Goal: Transaction & Acquisition: Purchase product/service

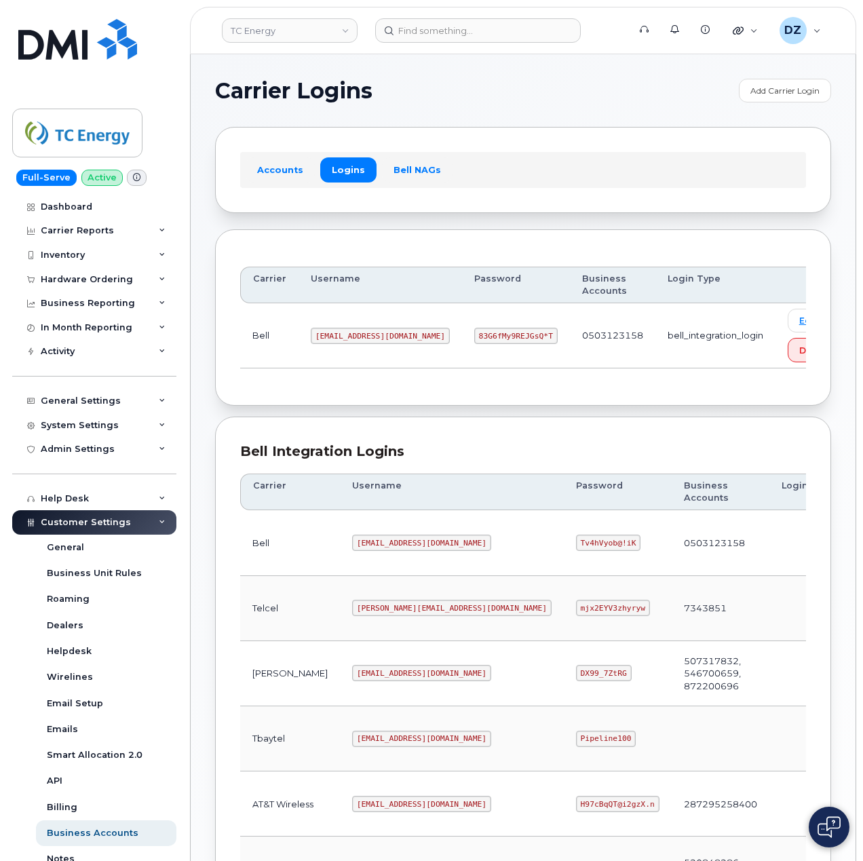
scroll to position [275, 0]
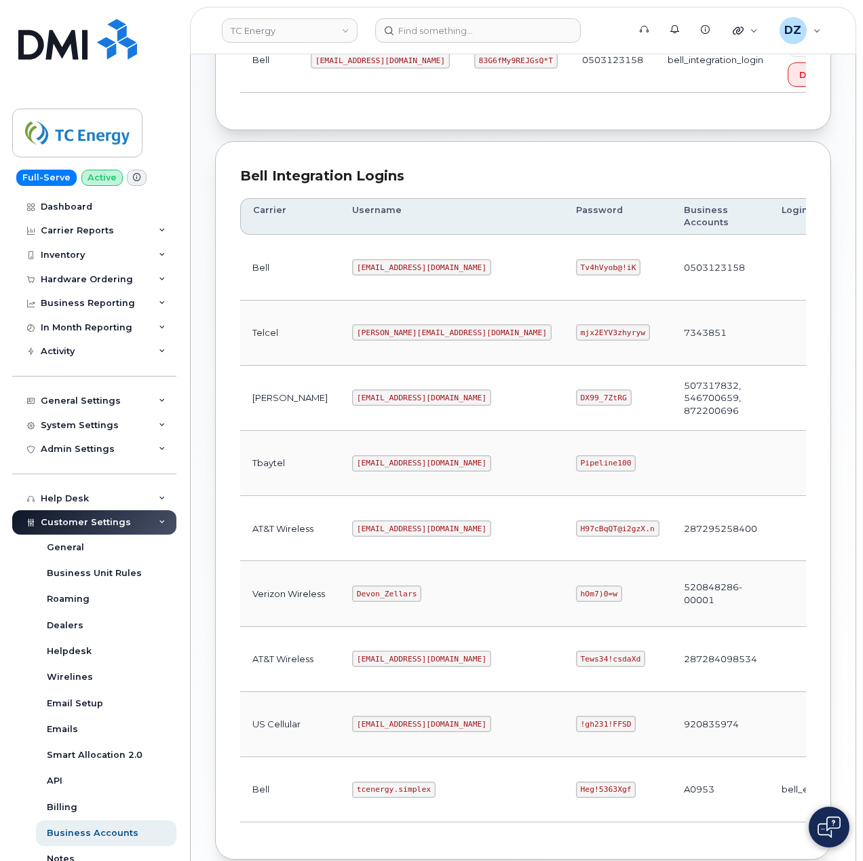
click at [352, 798] on code "tcenergy.simplex" at bounding box center [393, 790] width 83 height 16
click at [381, 798] on code "tcenergy.simplex" at bounding box center [393, 790] width 83 height 16
copy code "tcenergy.simplex"
click at [576, 795] on code "Heg!5363Xgf" at bounding box center [606, 790] width 60 height 16
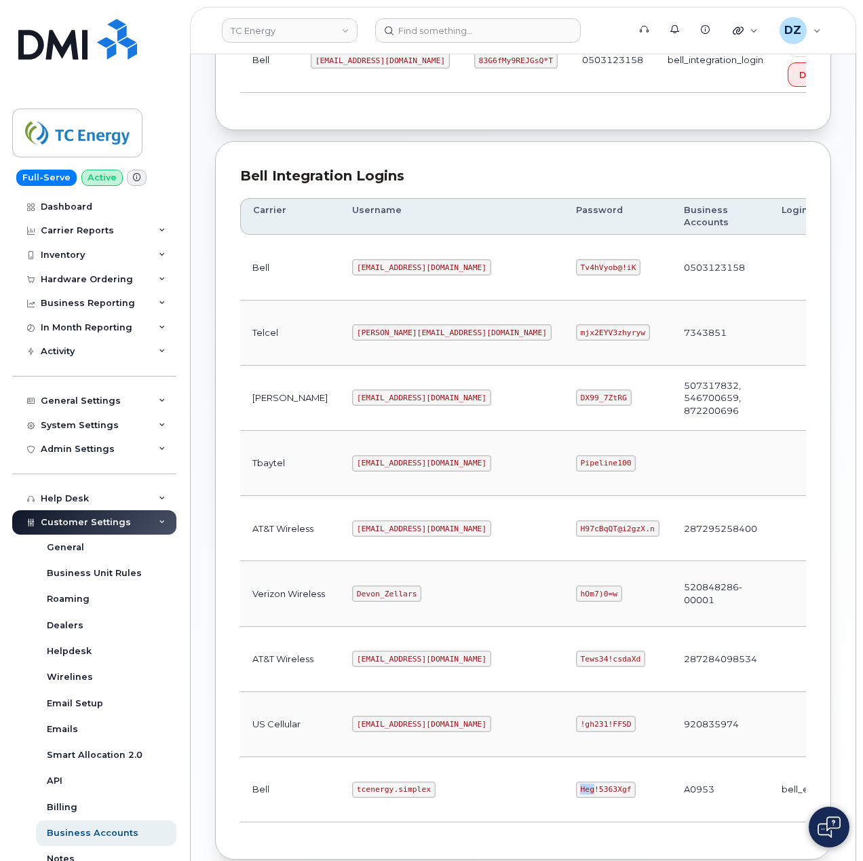
click at [576, 795] on code "Heg!5363Xgf" at bounding box center [606, 790] width 60 height 16
click at [576, 798] on code "Heg!5363Xgf" at bounding box center [606, 790] width 60 height 16
copy code "Heg!5363Xgf"
click at [352, 533] on code "tcenergy@myserve.ca" at bounding box center [421, 528] width 139 height 16
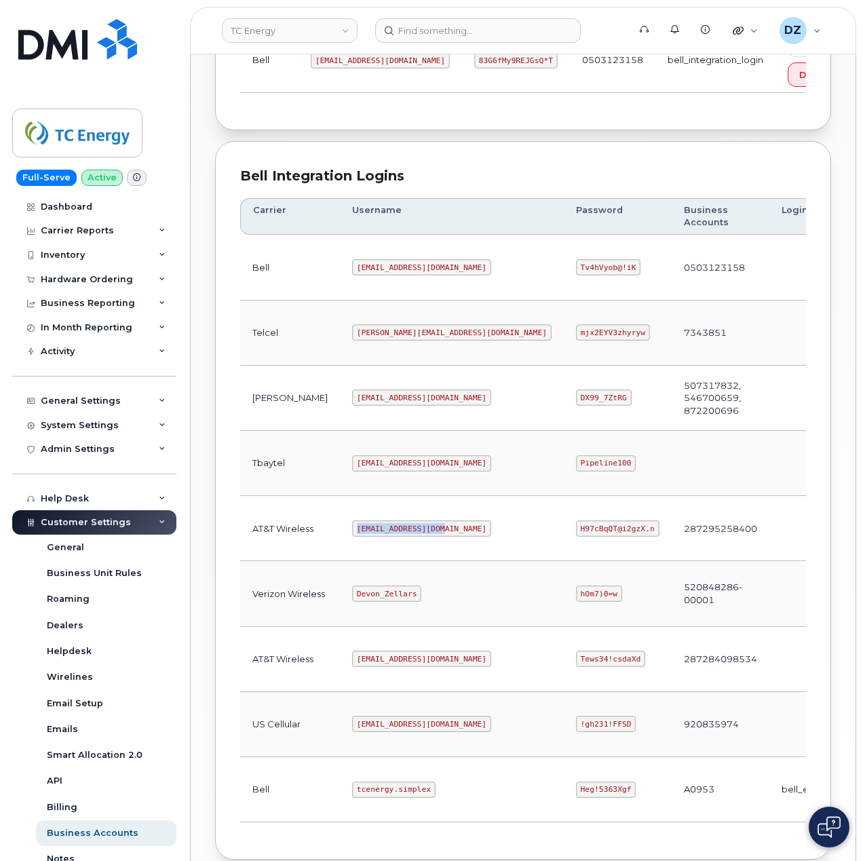
click at [396, 535] on code "tcenergy@myserve.ca" at bounding box center [421, 528] width 139 height 16
copy code "tcenergy@myserve.ca"
click at [576, 536] on code "H97cBqQT@i2gzX.n" at bounding box center [617, 528] width 83 height 16
click at [576, 537] on code "H97cBqQT@i2gzX.n" at bounding box center [617, 528] width 83 height 16
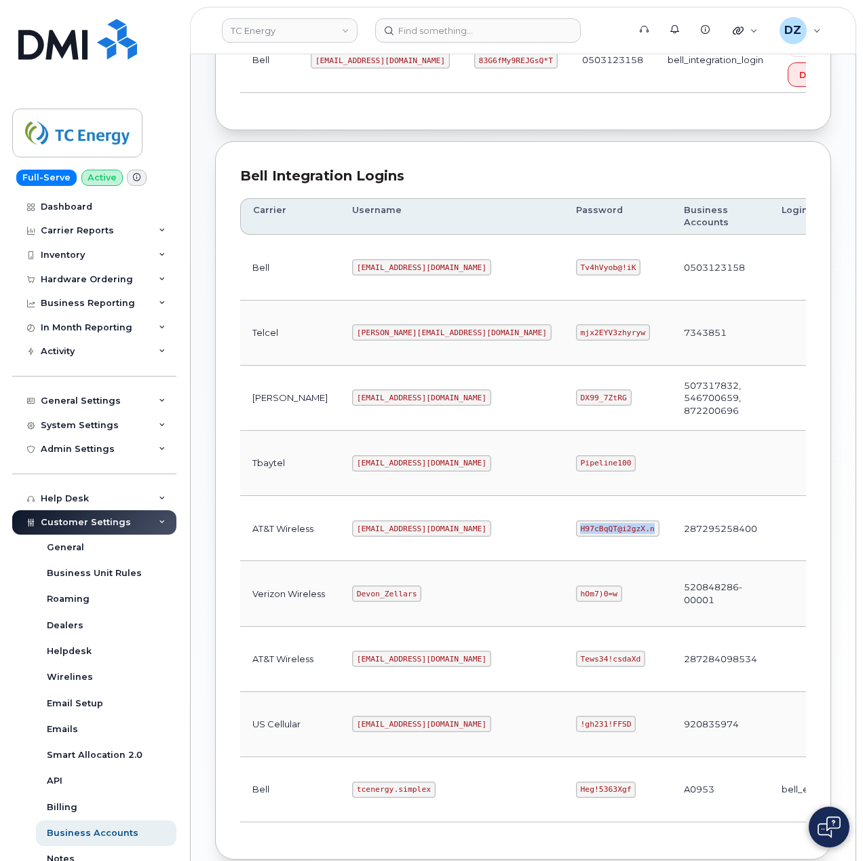
copy code "H97cBqQT@i2gzX.n"
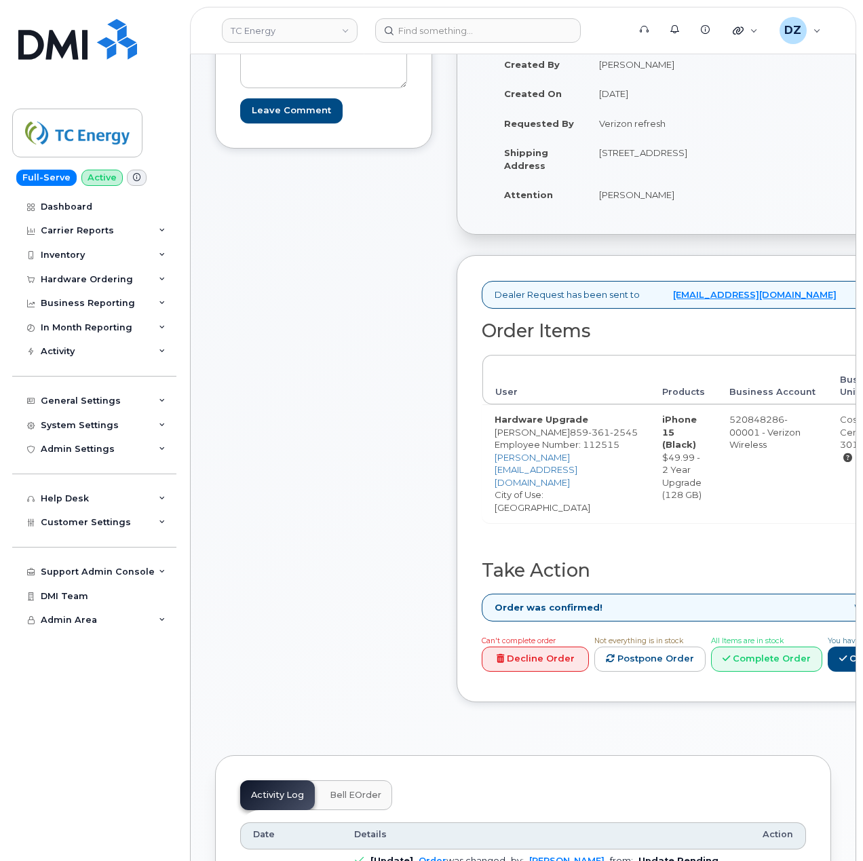
scroll to position [180, 0]
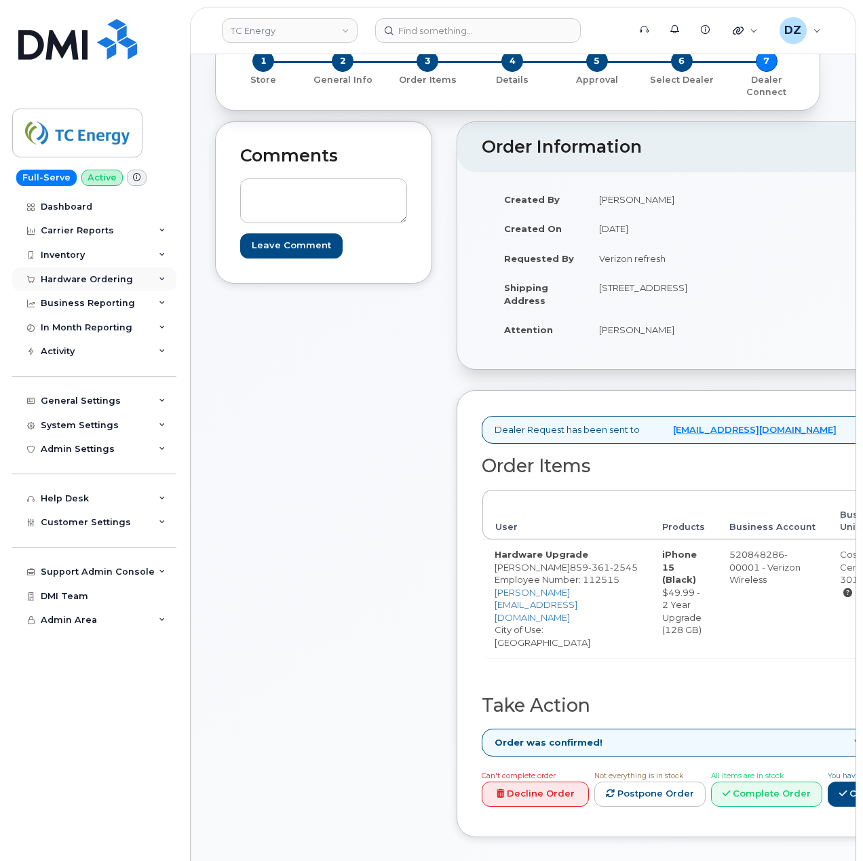
click at [134, 280] on div "Hardware Ordering" at bounding box center [94, 279] width 164 height 24
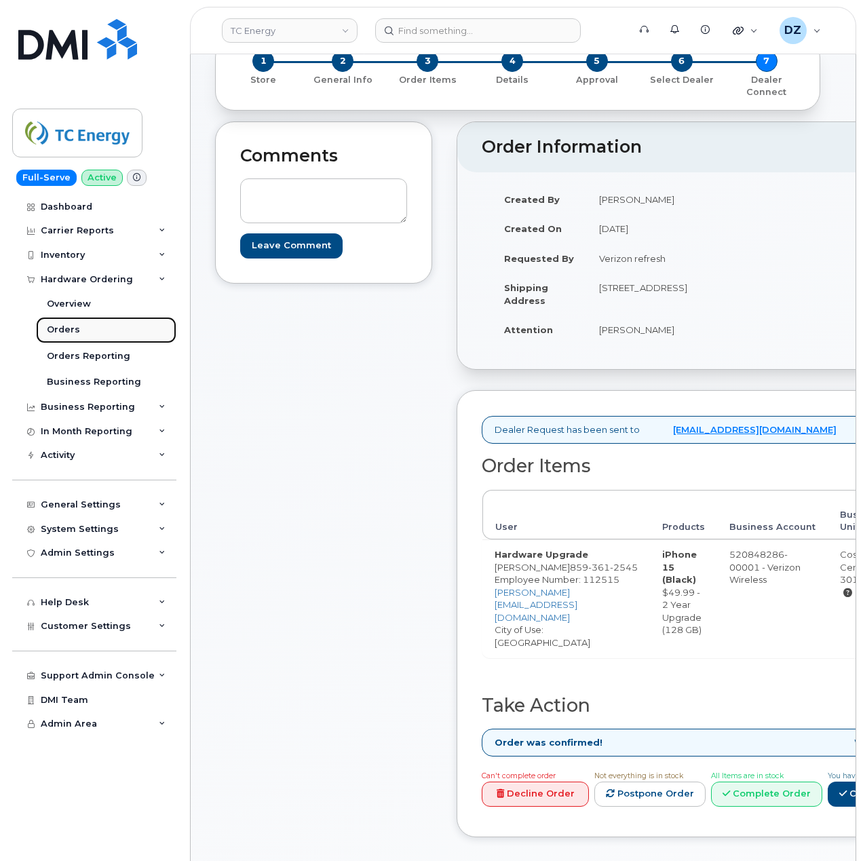
click at [102, 324] on link "Orders" at bounding box center [106, 330] width 140 height 26
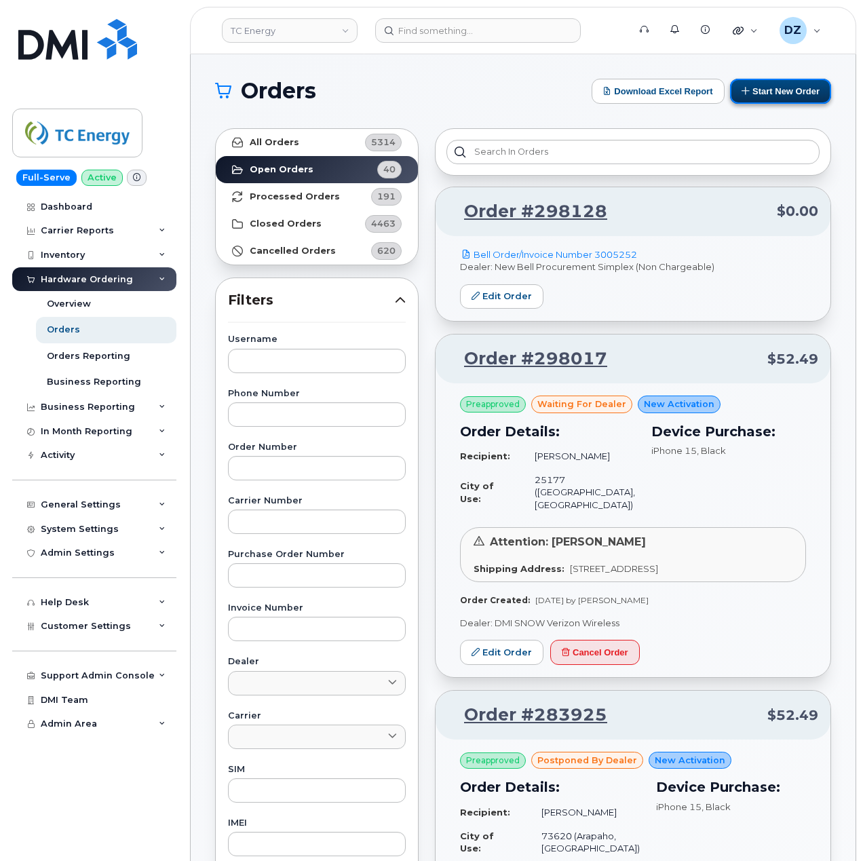
click at [807, 88] on button "Start New Order" at bounding box center [780, 91] width 101 height 25
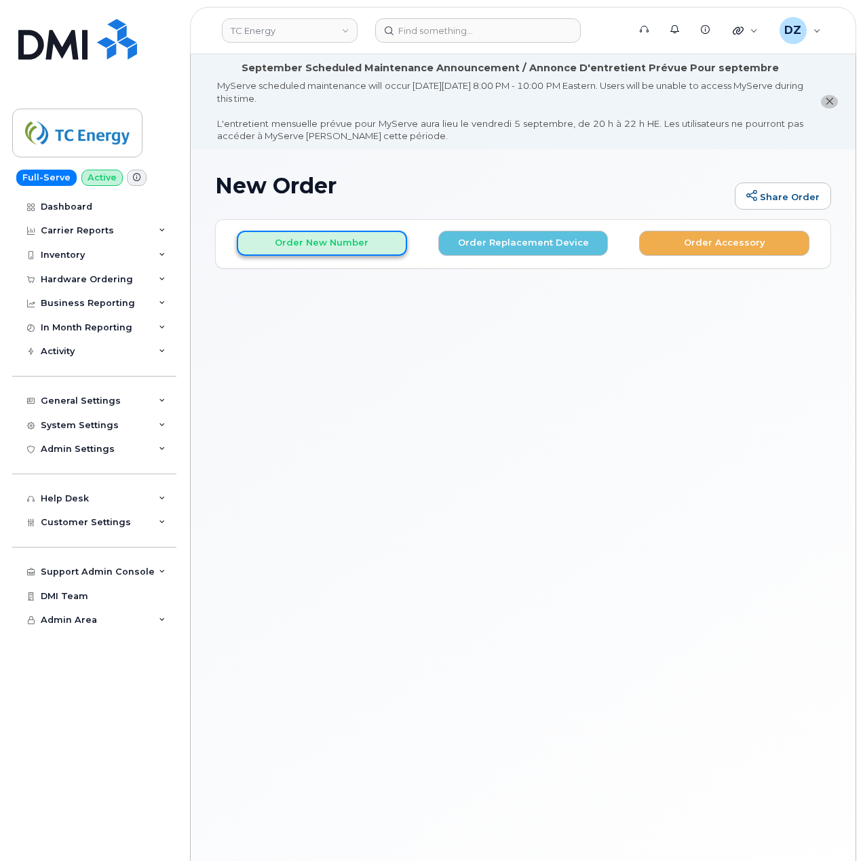
click at [331, 246] on button "Order New Number" at bounding box center [322, 243] width 170 height 25
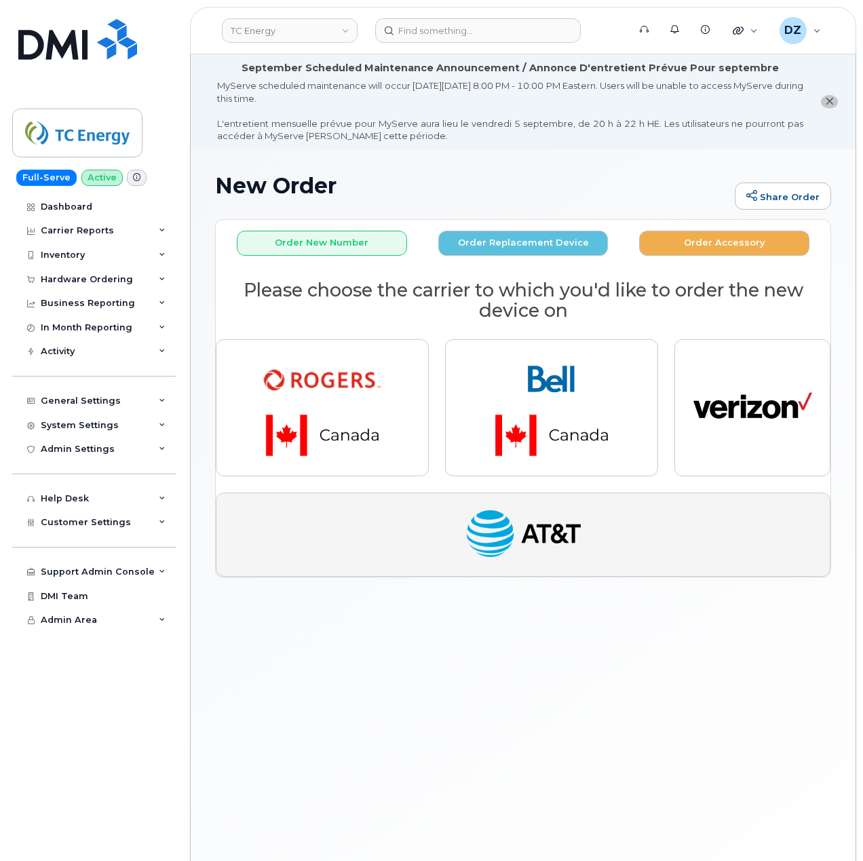
click at [535, 541] on img "button" at bounding box center [523, 534] width 119 height 61
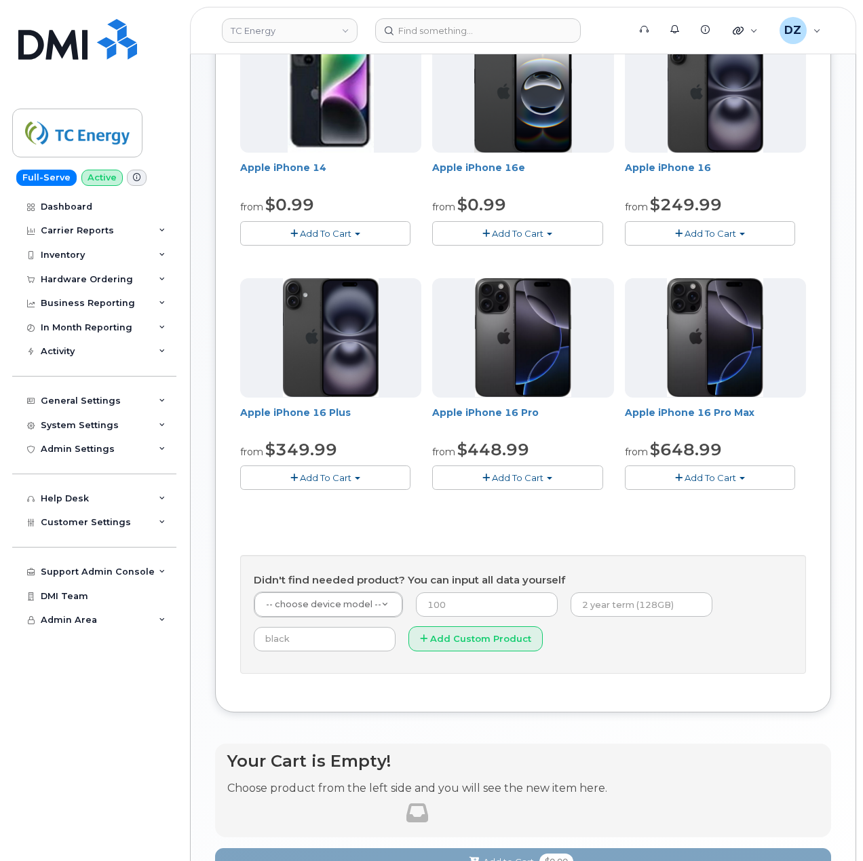
scroll to position [436, 0]
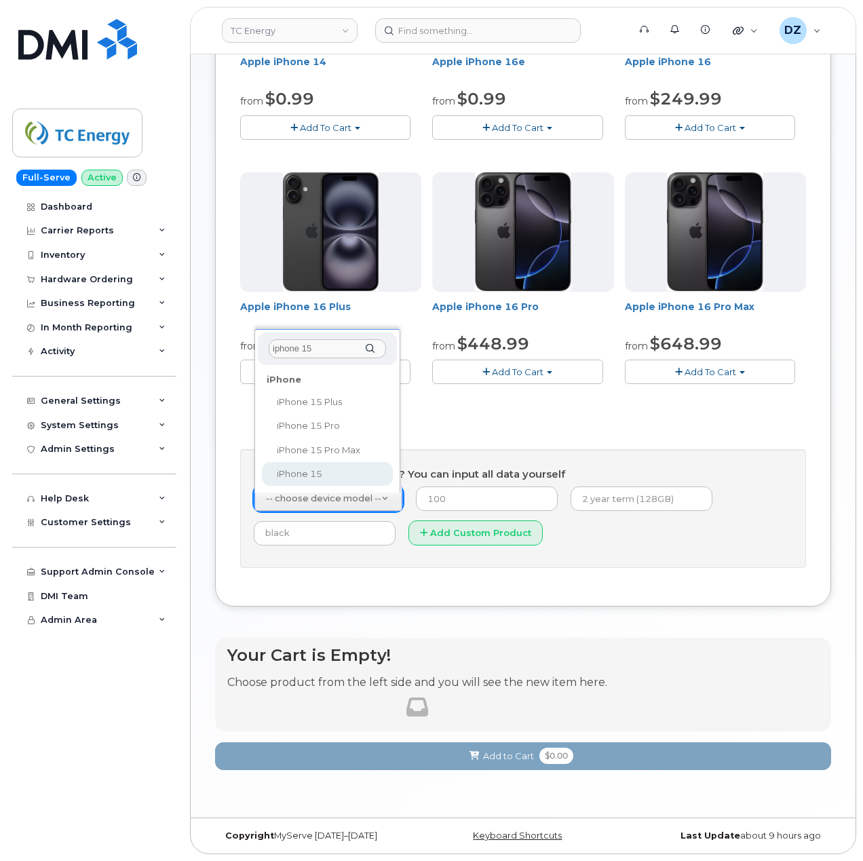
type input "iphone 15"
select select "3031"
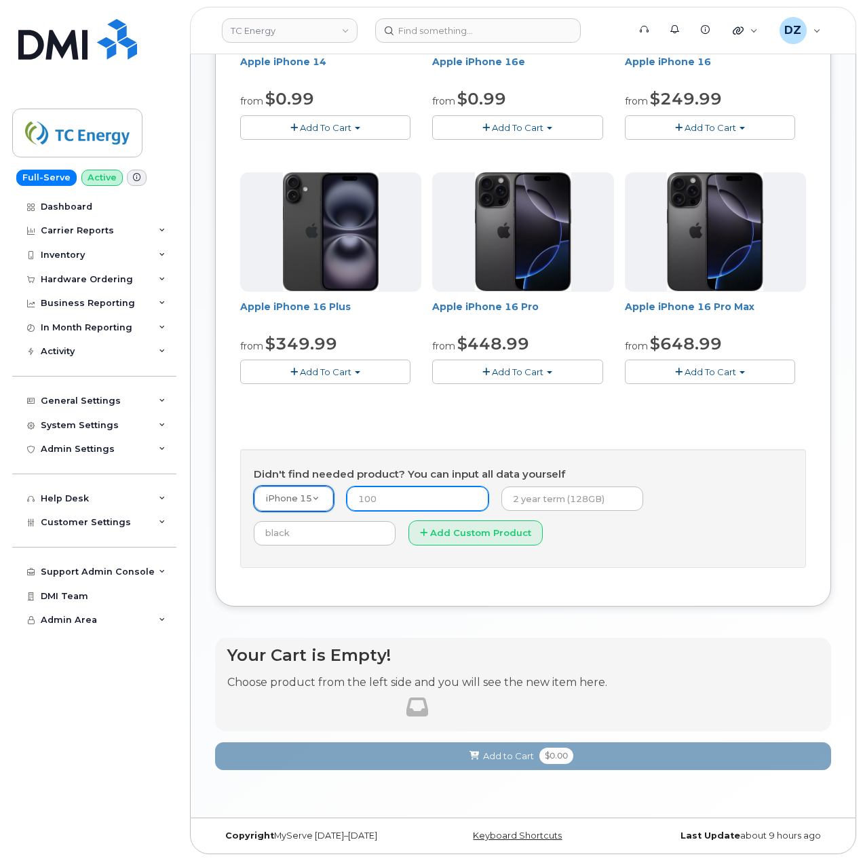
click at [405, 500] on input "number" at bounding box center [418, 498] width 142 height 24
type input "14.99"
drag, startPoint x: 546, startPoint y: 497, endPoint x: 567, endPoint y: 508, distance: 23.7
click at [546, 497] on input "text" at bounding box center [572, 498] width 142 height 24
click at [608, 493] on input "2 year term, 128GB" at bounding box center [572, 498] width 142 height 24
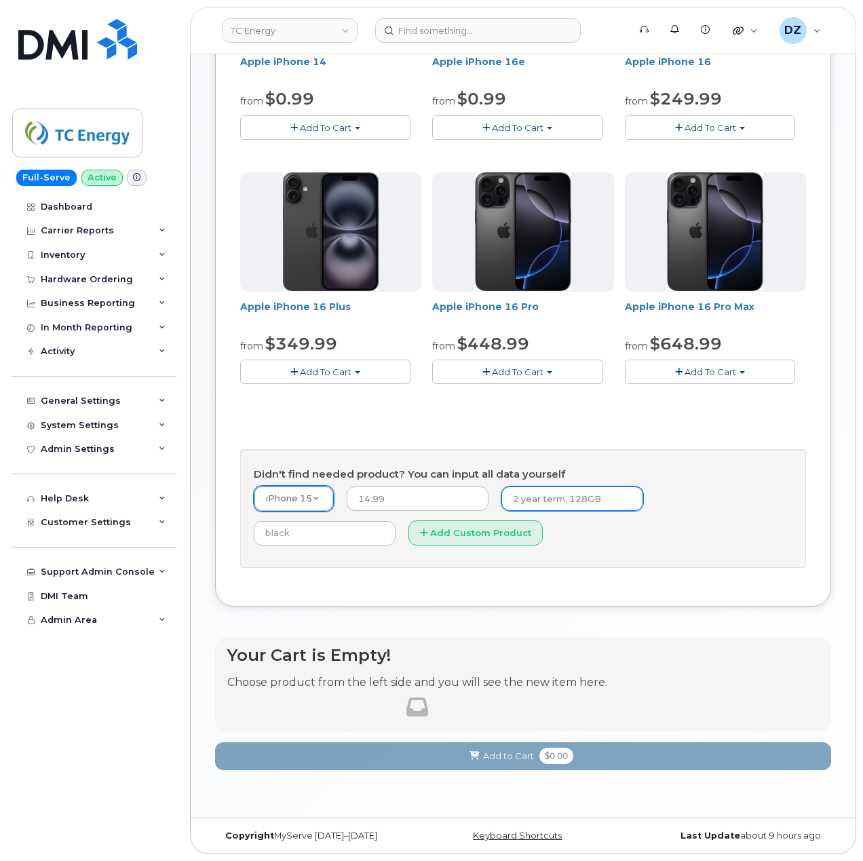
paste input "SCTASK0690679"
type input "2 year term, 128GB SCTASK0690679"
click at [396, 521] on input "text" at bounding box center [325, 533] width 142 height 24
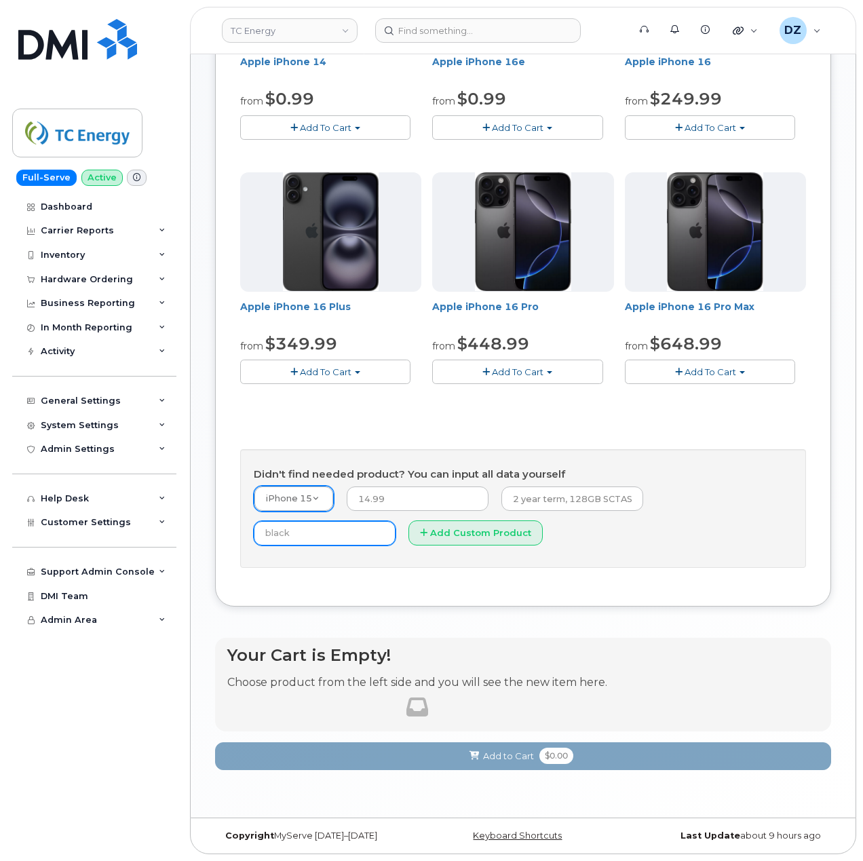
type input "Black"
click at [408, 529] on button "Add Custom Product" at bounding box center [475, 532] width 134 height 25
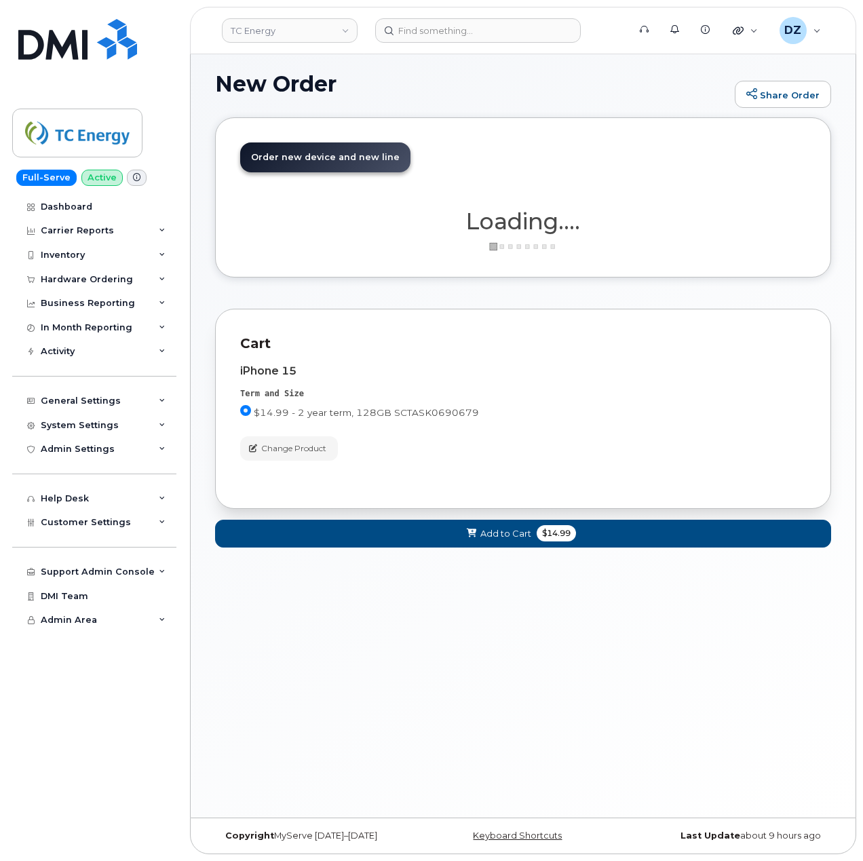
scroll to position [102, 0]
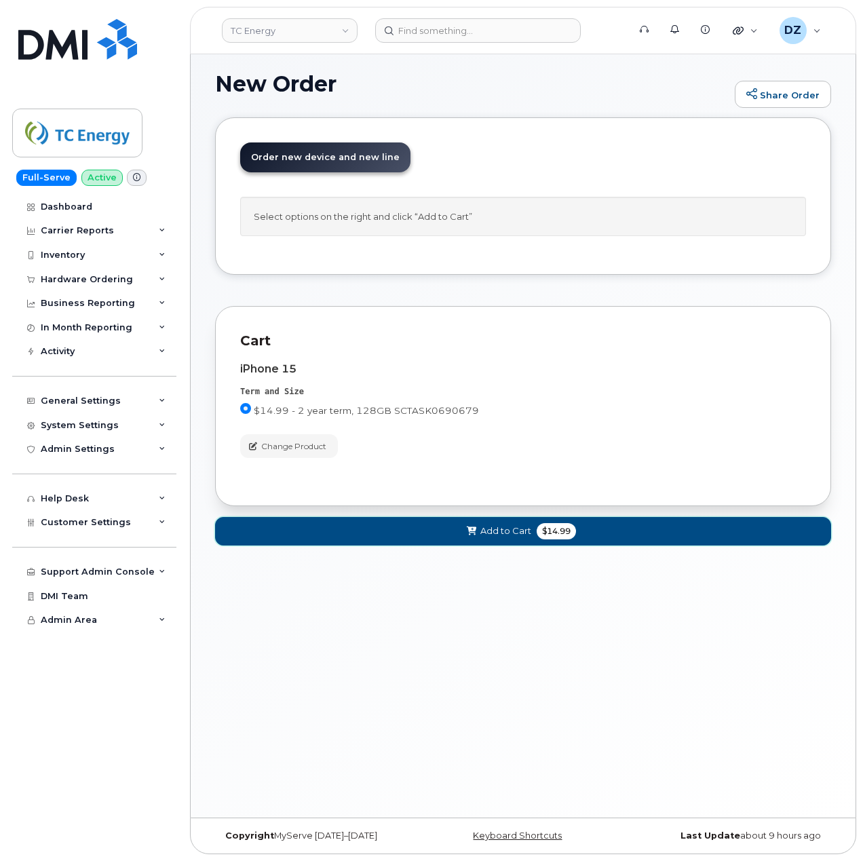
click at [517, 533] on span "Add to Cart" at bounding box center [505, 530] width 51 height 13
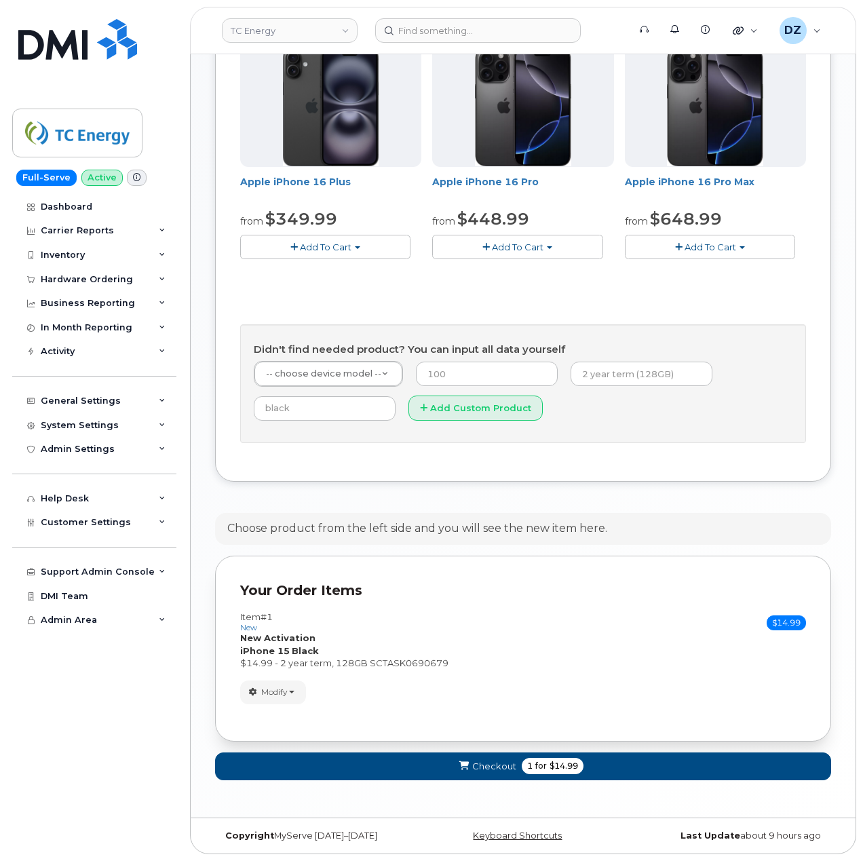
scroll to position [560, 0]
click at [509, 763] on span "Checkout" at bounding box center [494, 766] width 44 height 13
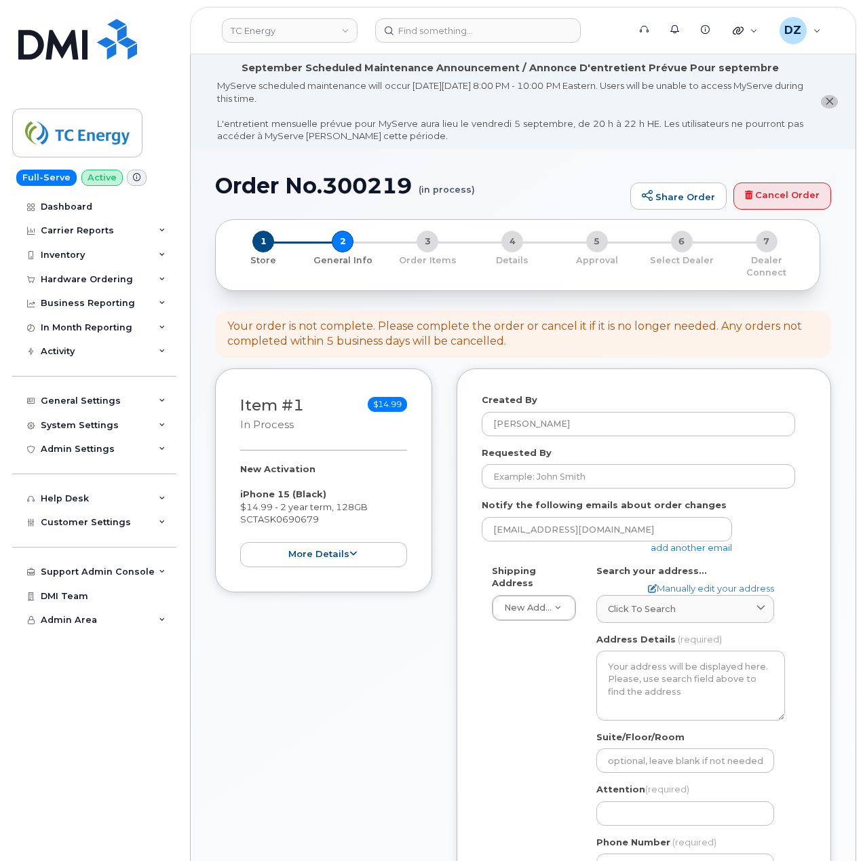
select select
click at [573, 464] on input "Requested By" at bounding box center [638, 476] width 313 height 24
paste input "SCTASK0690679"
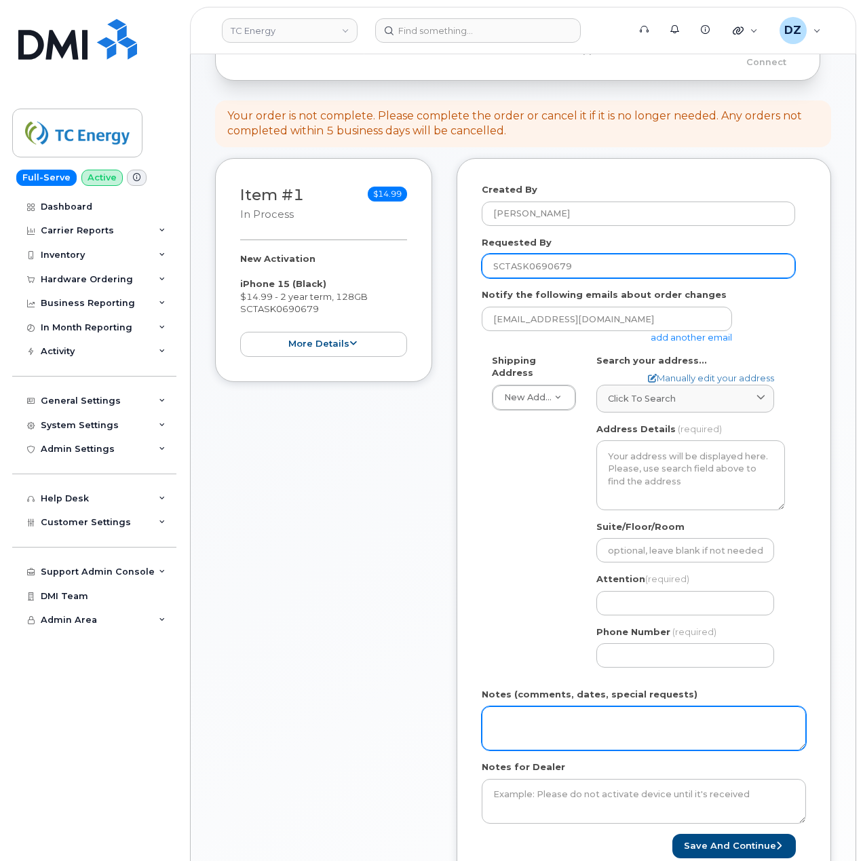
scroll to position [362, 0]
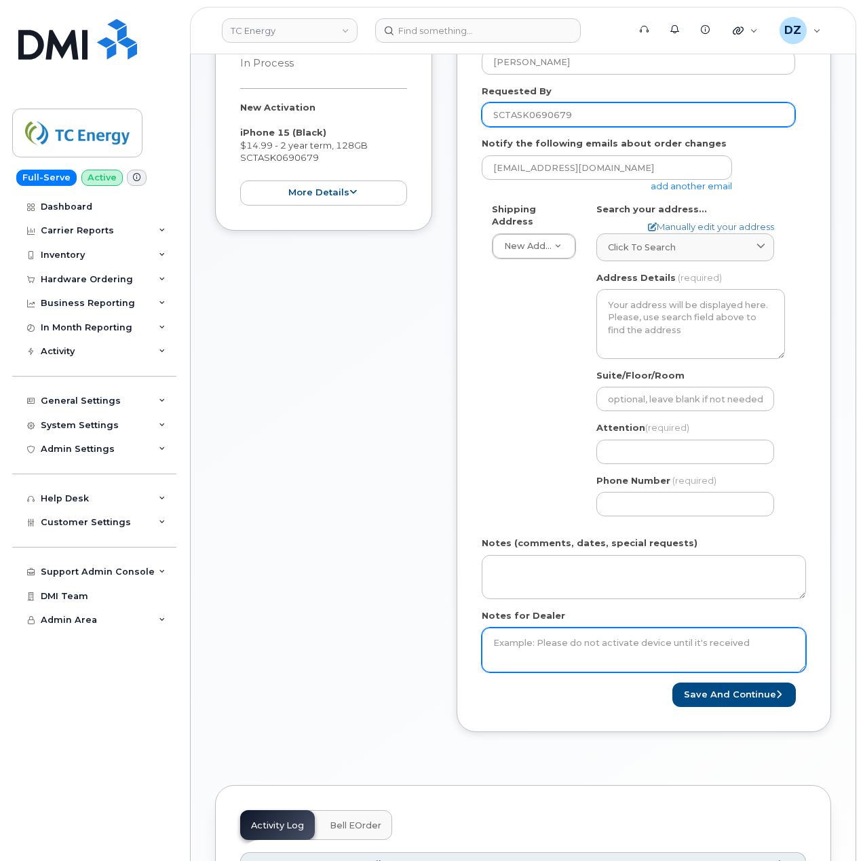
type input "SCTASK0690679"
click at [554, 641] on textarea "Notes for Dealer" at bounding box center [644, 650] width 324 height 45
paste textarea "SCTASK0690679"
type textarea "SCTASK0690679"
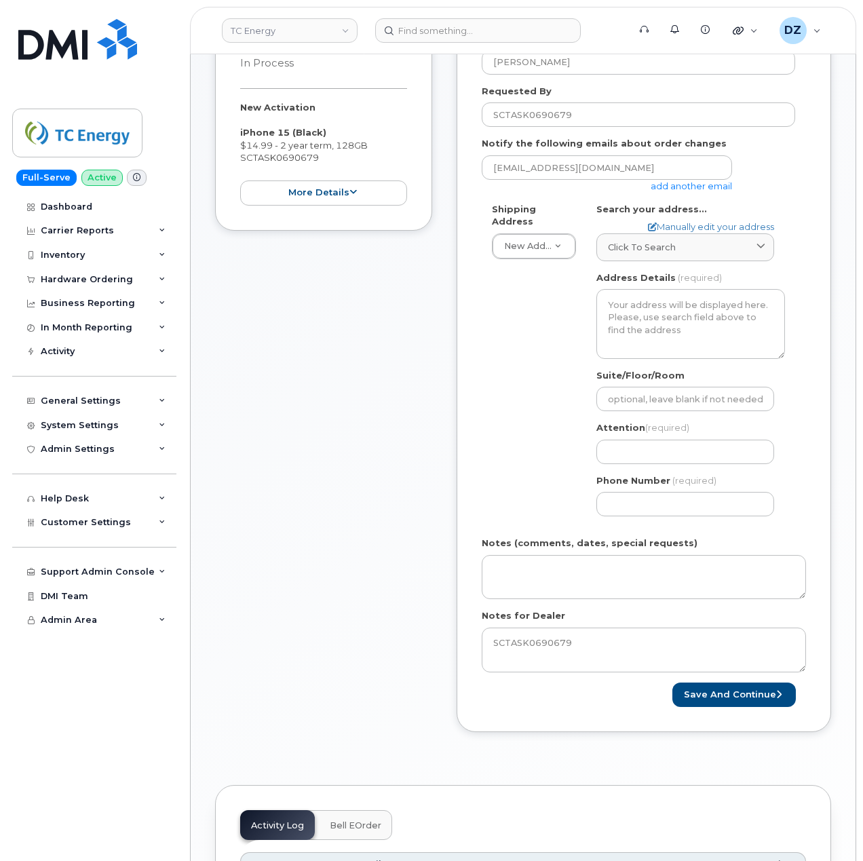
click at [685, 180] on link "add another email" at bounding box center [691, 185] width 81 height 11
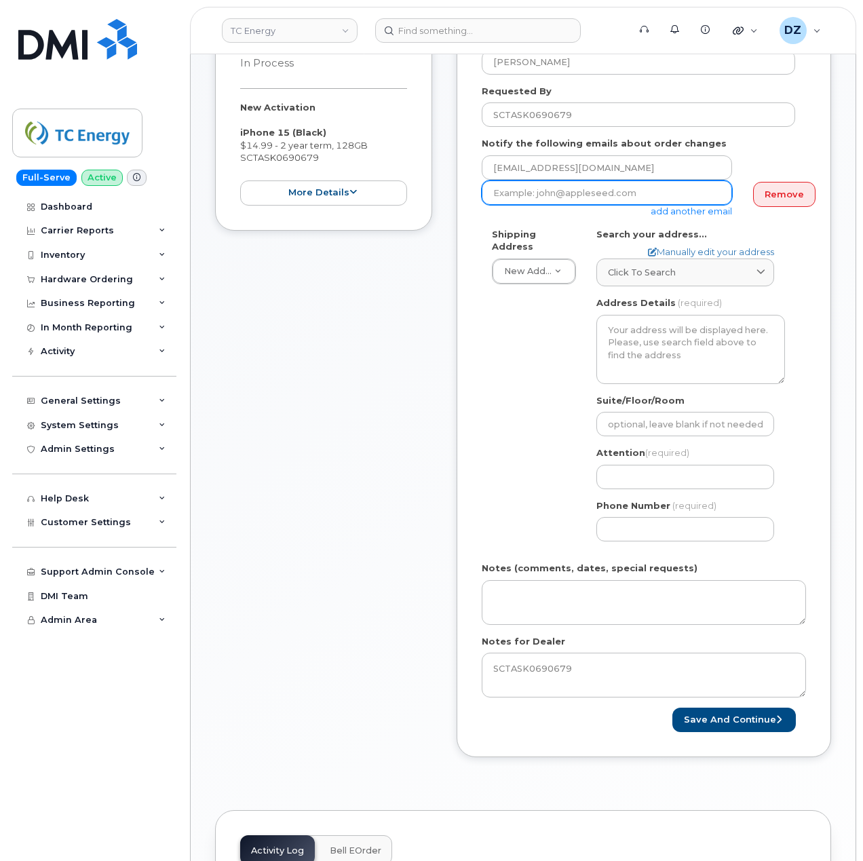
click at [554, 186] on input "email" at bounding box center [607, 192] width 250 height 24
paste input "lauri_branch@tcenergy.com"
type input "lauri_branch@tcenergy.com"
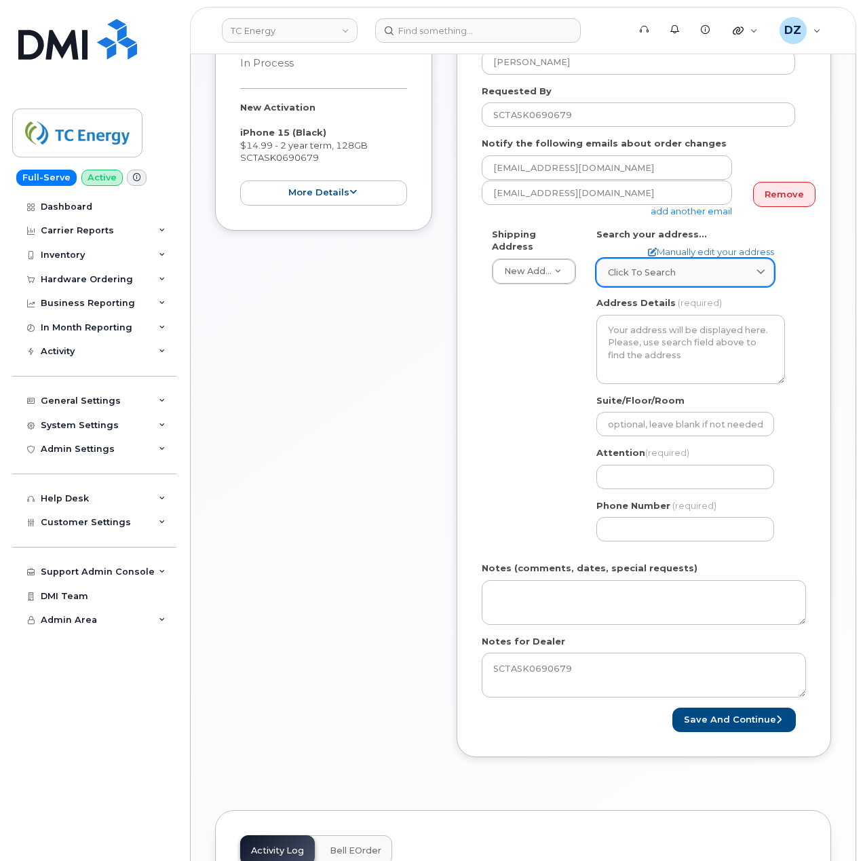
click at [641, 271] on link "Click to search" at bounding box center [685, 273] width 178 height 28
paste input "806 Thicket Lane Houston, Texas 77079"
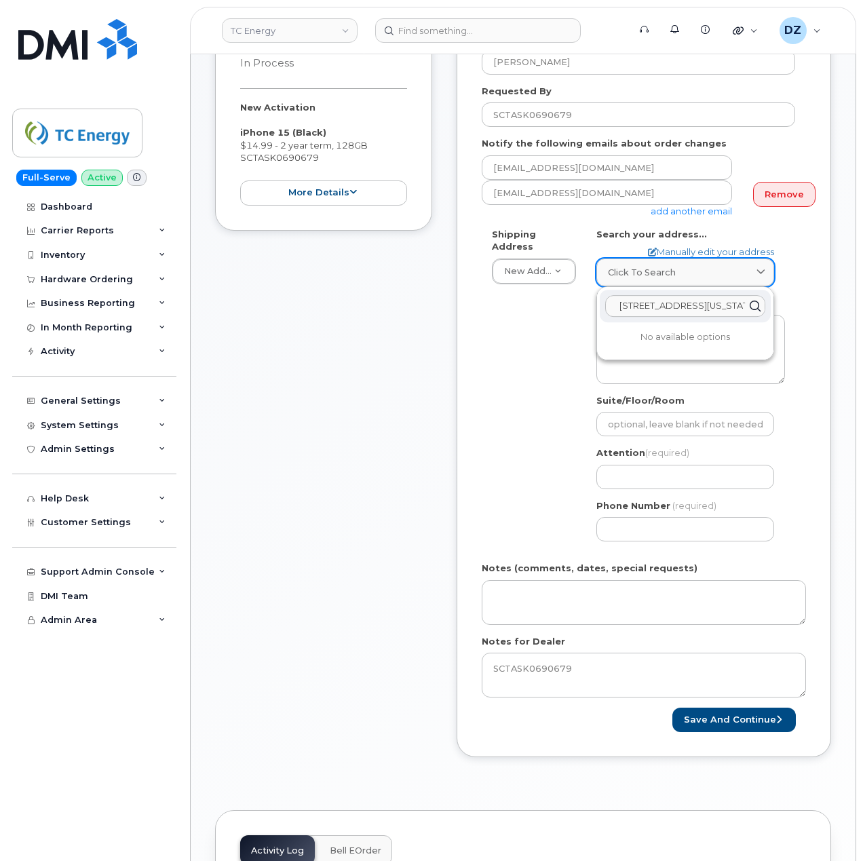
scroll to position [0, 45]
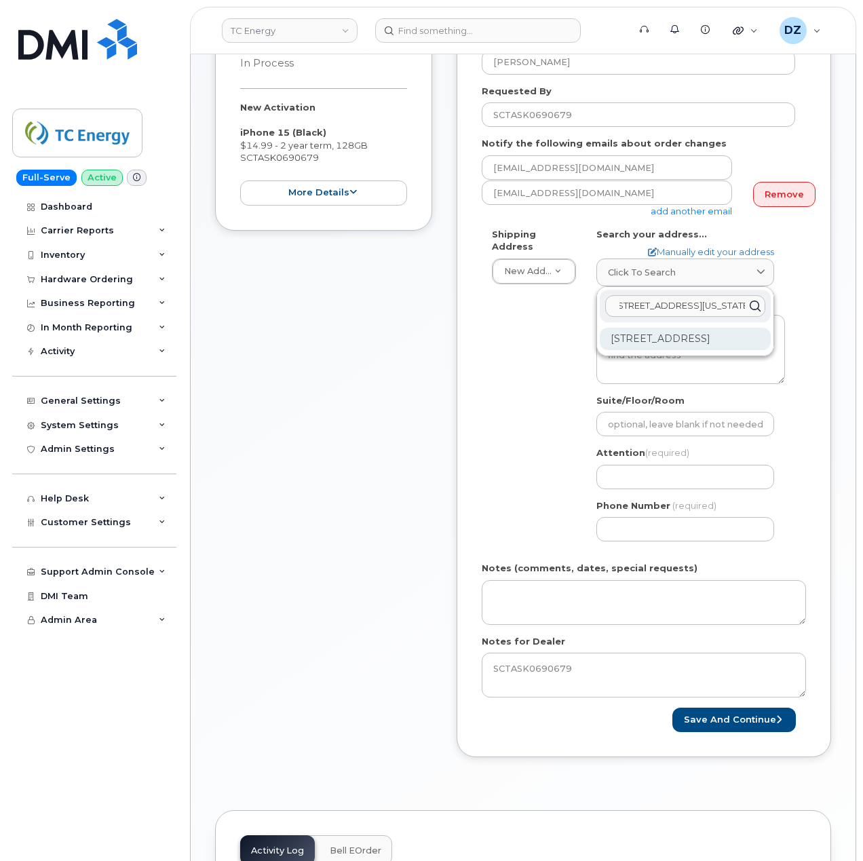
type input "806 Thicket Lane Houston, Texas 77079"
click at [674, 328] on div "806 Thicket Ln Houston TX 77079-4509" at bounding box center [685, 339] width 171 height 22
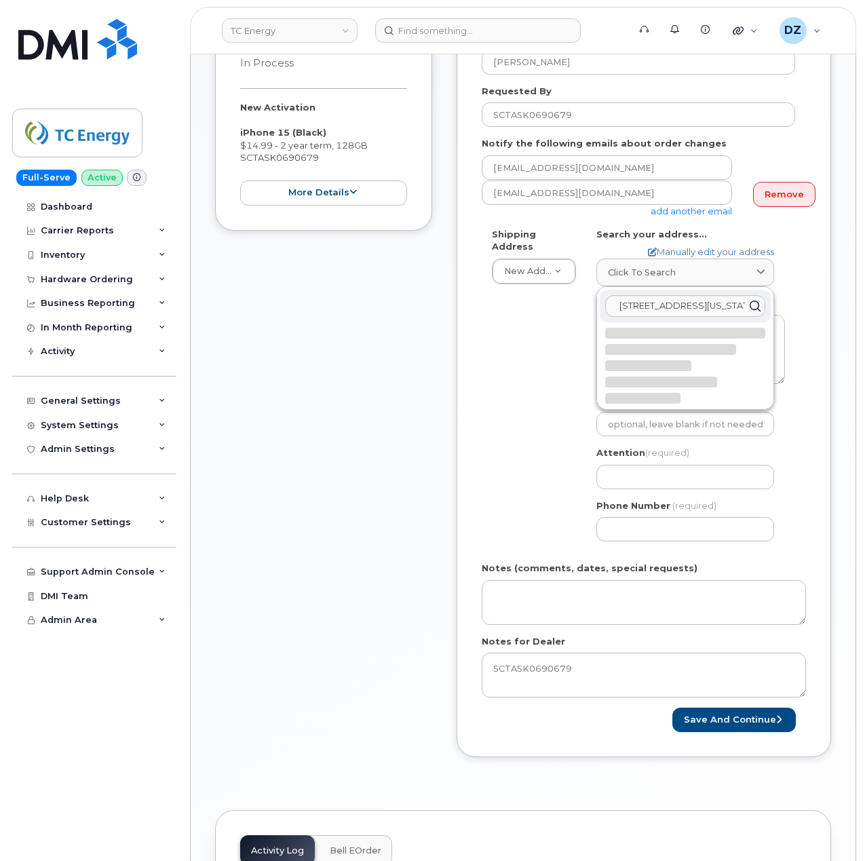
select select
type textarea "806 Thicket Ln HOUSTON TX 77079-4509 UNITED STATES"
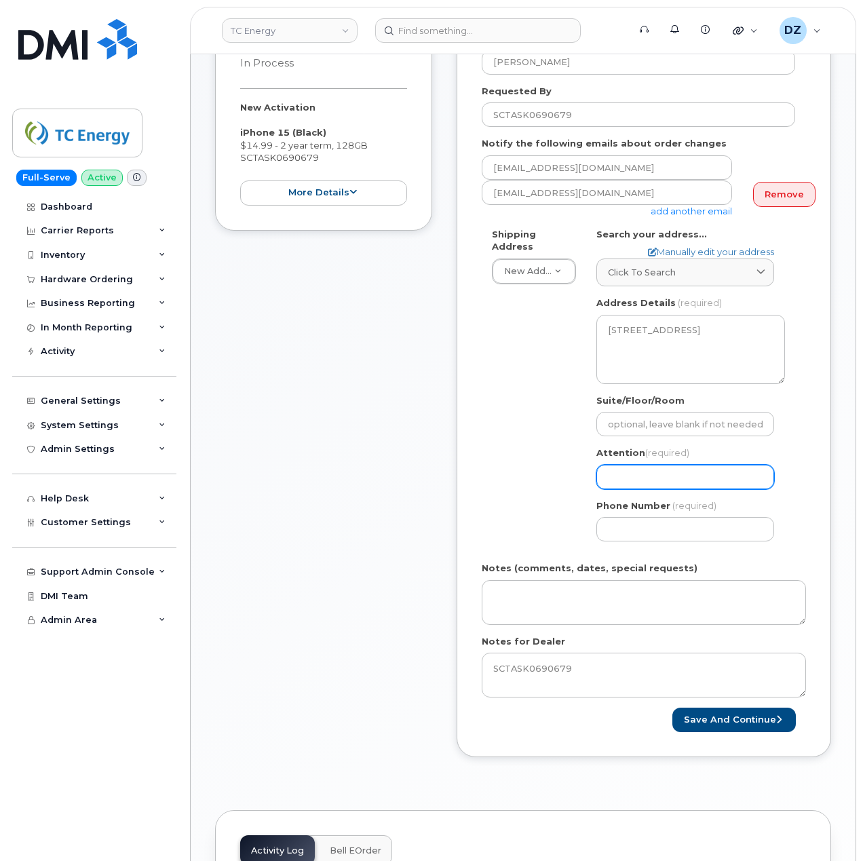
click at [636, 465] on input "Attention (required)" at bounding box center [685, 477] width 178 height 24
paste input "[PERSON_NAME]"
select select
type input "[PERSON_NAME]"
click at [627, 520] on input "Phone Number" at bounding box center [685, 529] width 178 height 24
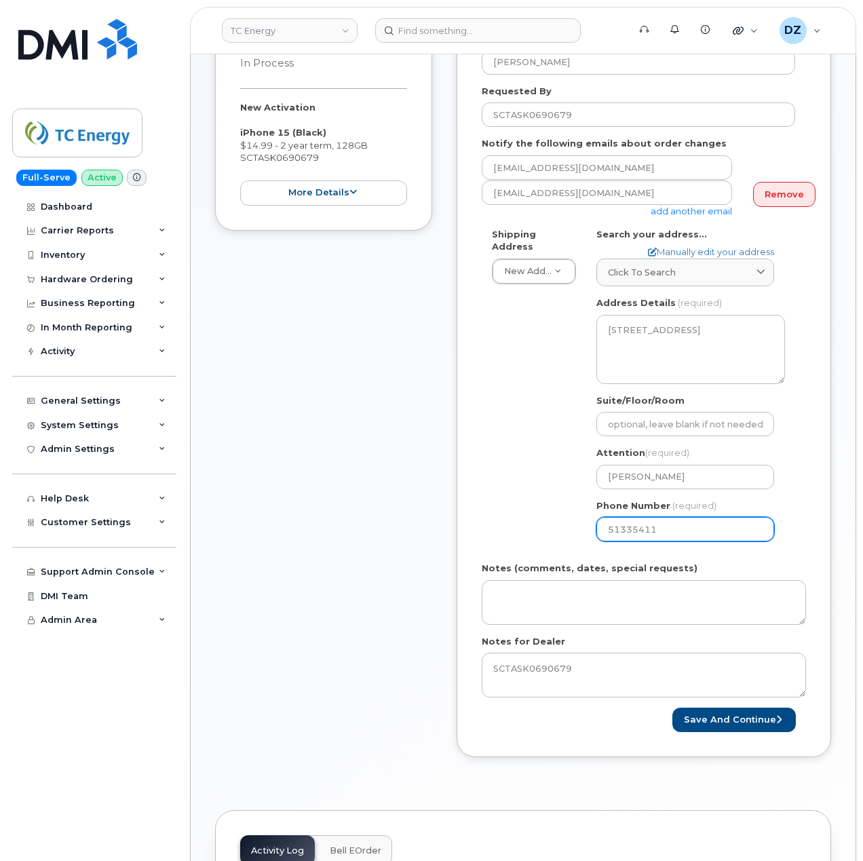
type input "513354115"
select select
type input "5133541153"
click at [343, 443] on div "Item #1 in process $14.99 New Activation iPhone 15 (Black) $14.99 - 2 year term…" at bounding box center [323, 392] width 217 height 771
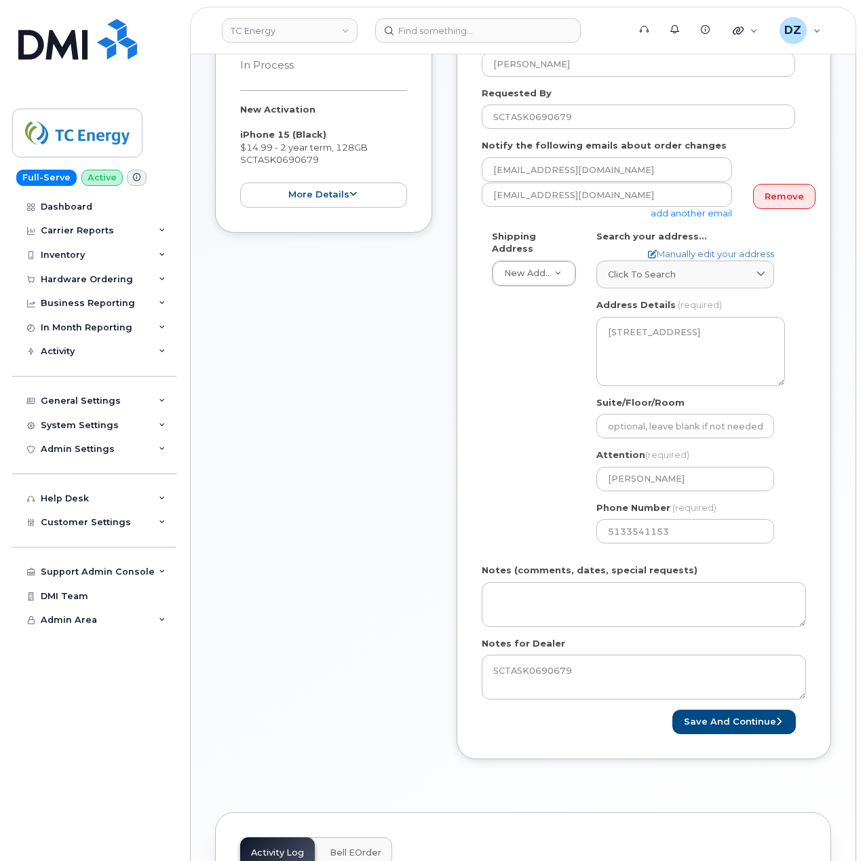
scroll to position [362, 0]
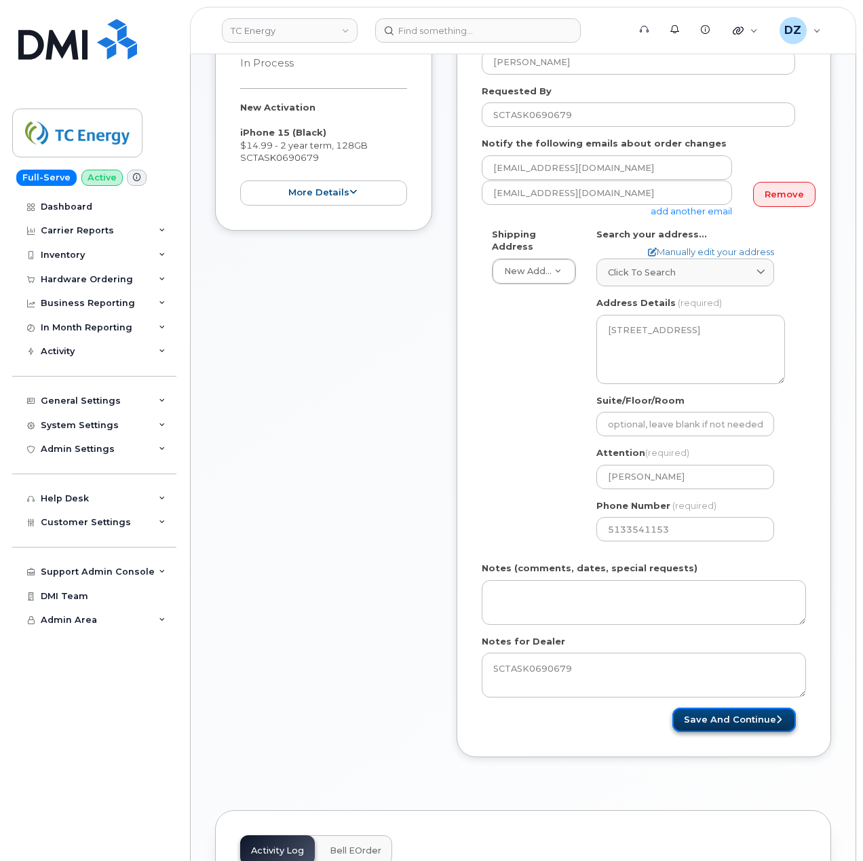
click at [734, 712] on button "Save and Continue" at bounding box center [733, 720] width 123 height 25
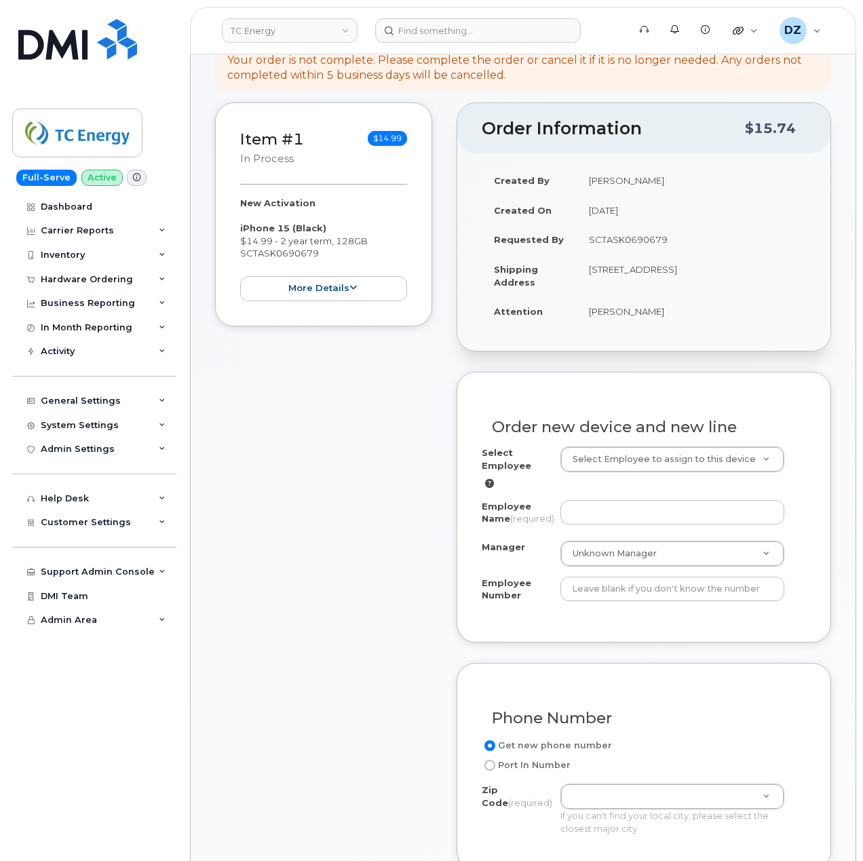
scroll to position [271, 0]
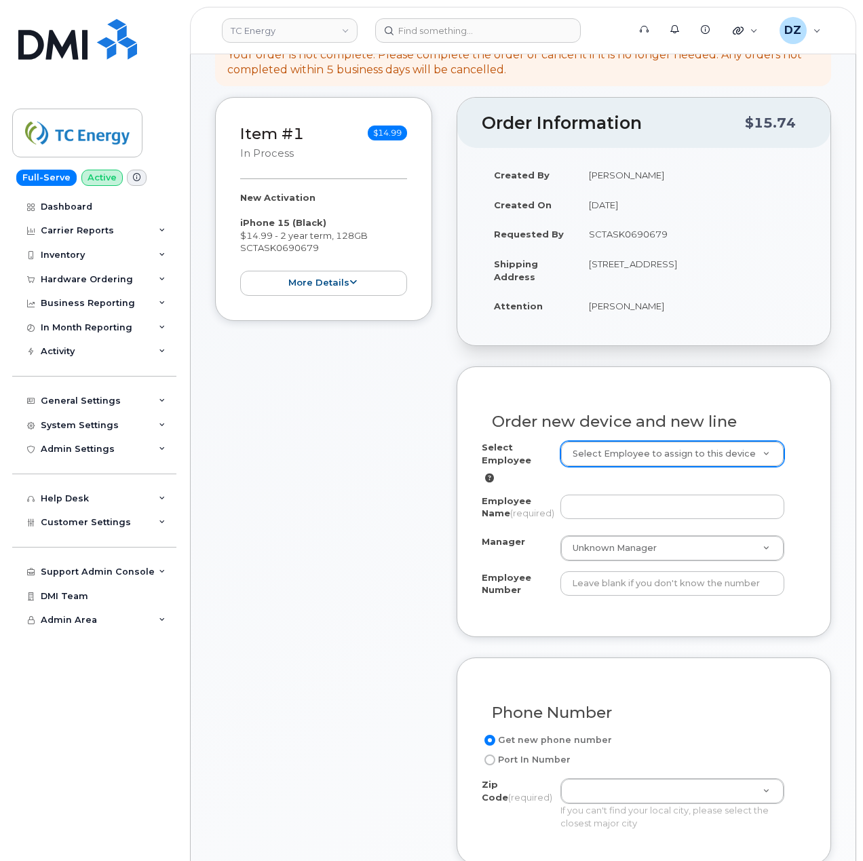
paste input "207941"
type input "207941"
click at [672, 592] on input "Employee Number" at bounding box center [672, 583] width 225 height 24
paste input "207941"
type input "207941"
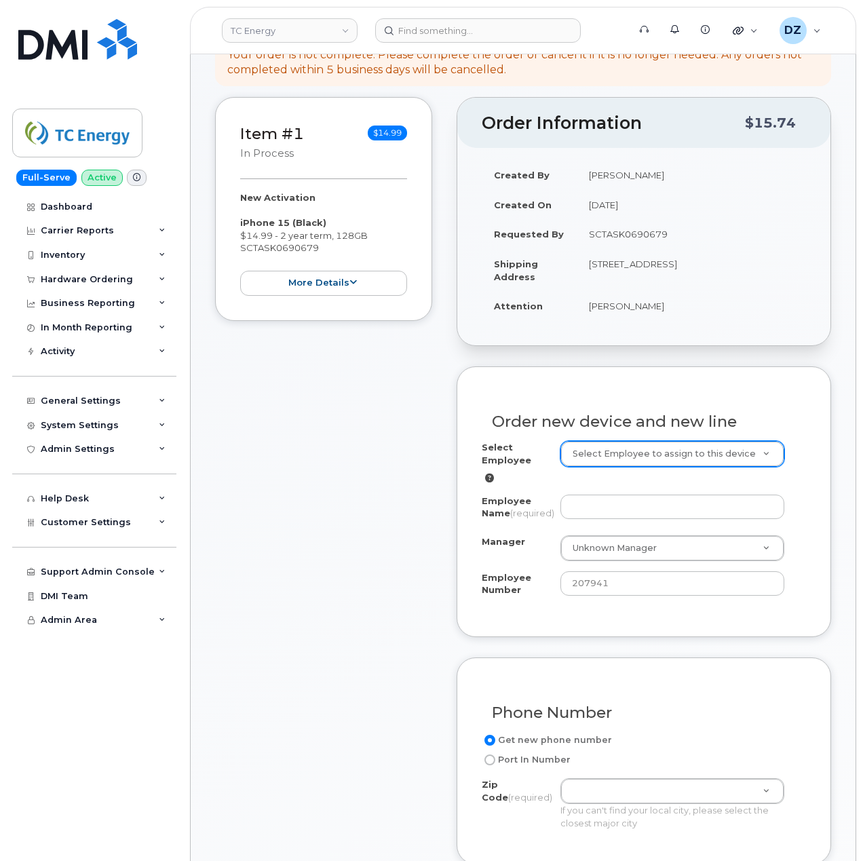
paste input "Jon Adamson"
type input "Jon Adamson"
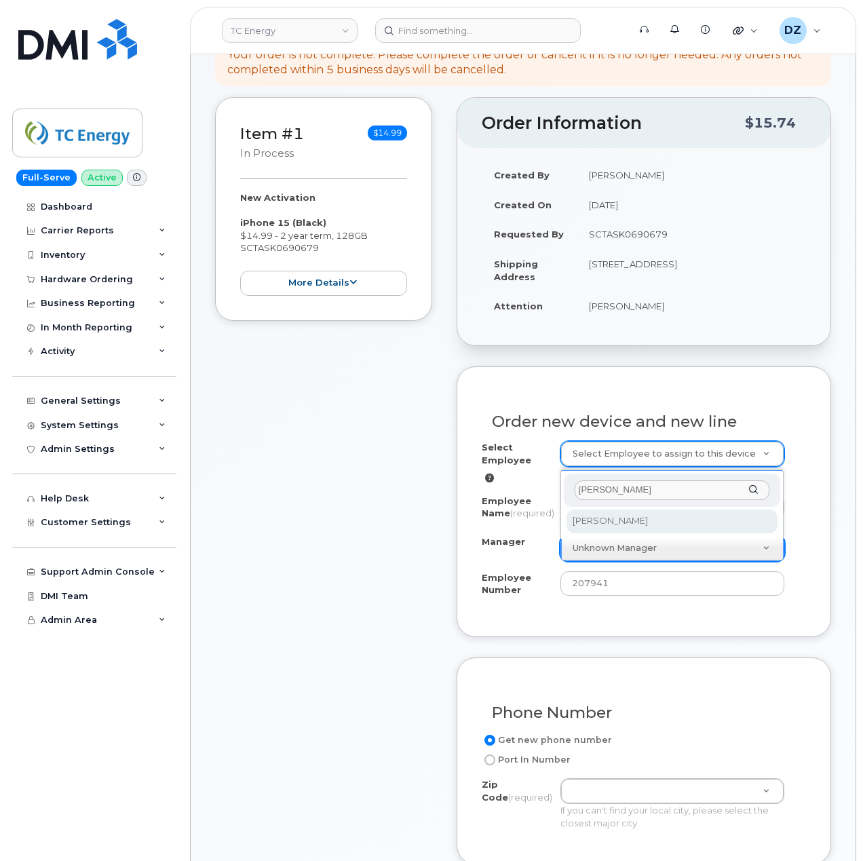
type input "Jon Adamson"
select select "1382518"
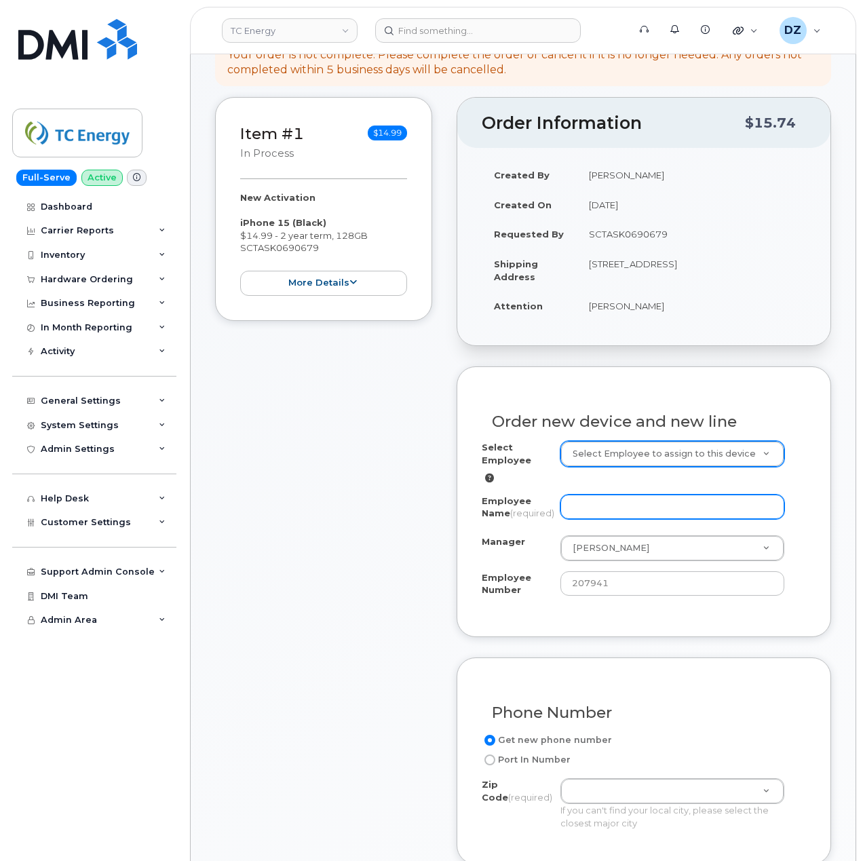
click at [641, 495] on input "Employee Name (required)" at bounding box center [672, 507] width 225 height 24
paste input "Lauri Branch"
type input "Lauri Branch"
click at [291, 556] on div "Item #1 in process $14.99 New Activation iPhone 15 (Black) $14.99 - 2 year term…" at bounding box center [323, 715] width 217 height 1236
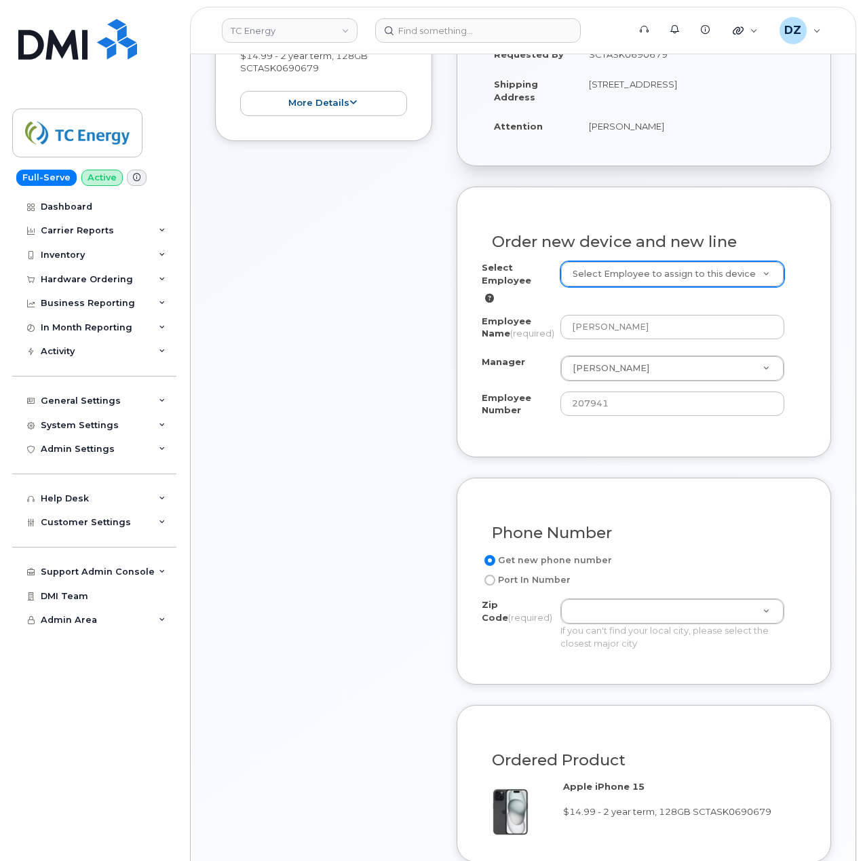
scroll to position [452, 0]
click at [731, 71] on td "806 Thicket Ln HOUSTON TX 77079-4509 UNITED STATES" at bounding box center [691, 90] width 229 height 42
copy td "77079"
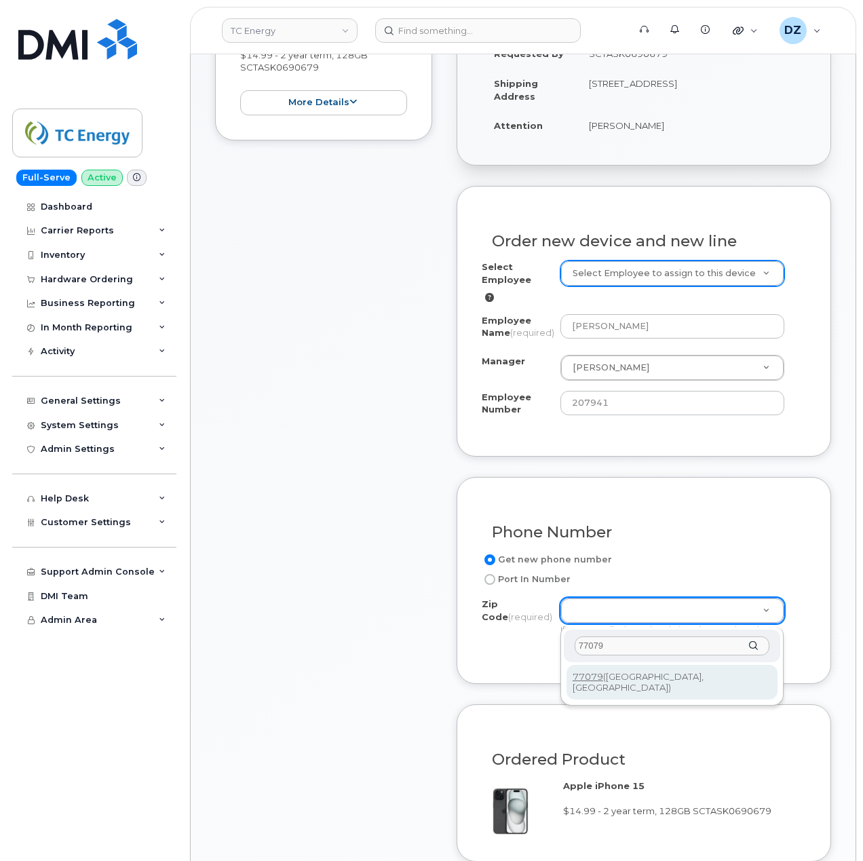
type input "77079"
type input "77079 (Houston, TX)"
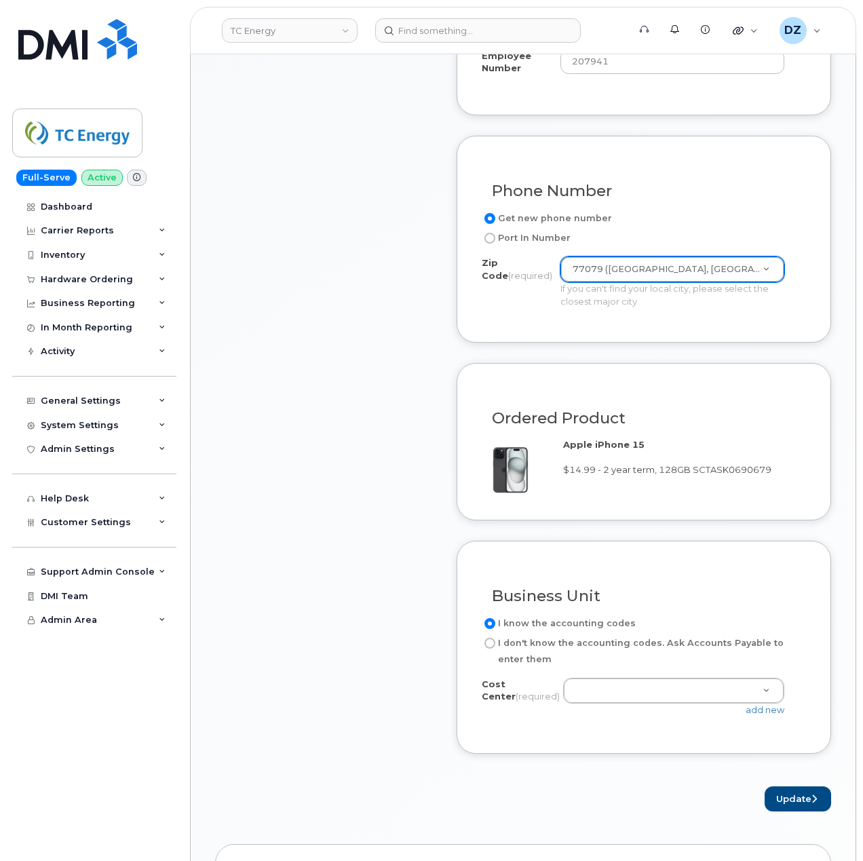
scroll to position [904, 0]
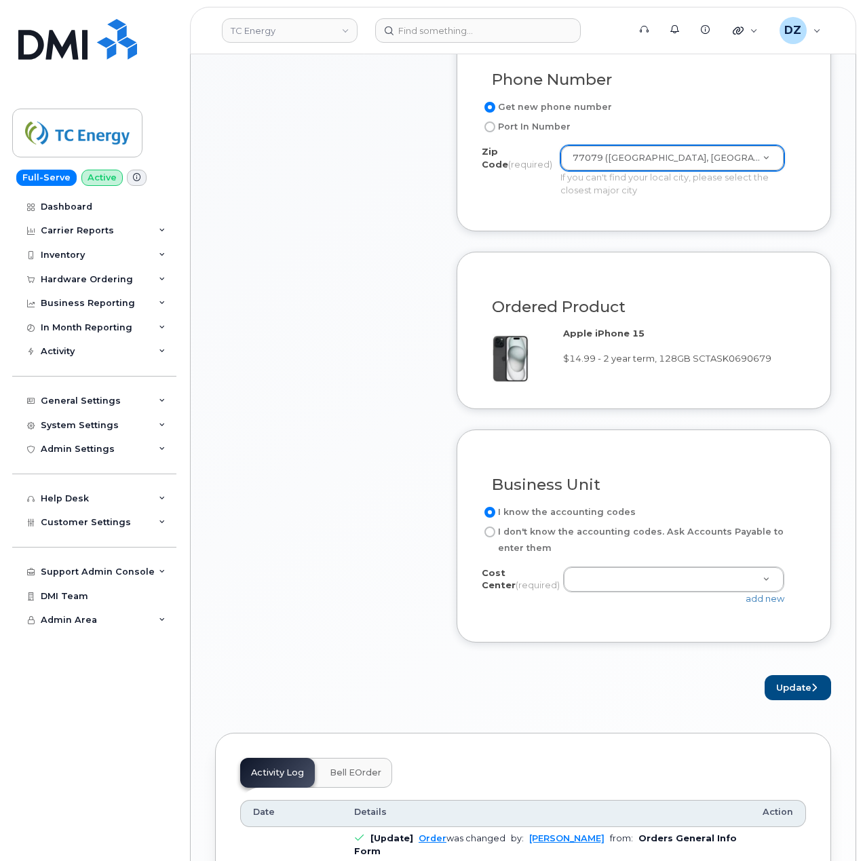
click at [490, 533] on input "I don't know the accounting codes. Ask Accounts Payable to enter them" at bounding box center [489, 532] width 11 height 11
radio input "true"
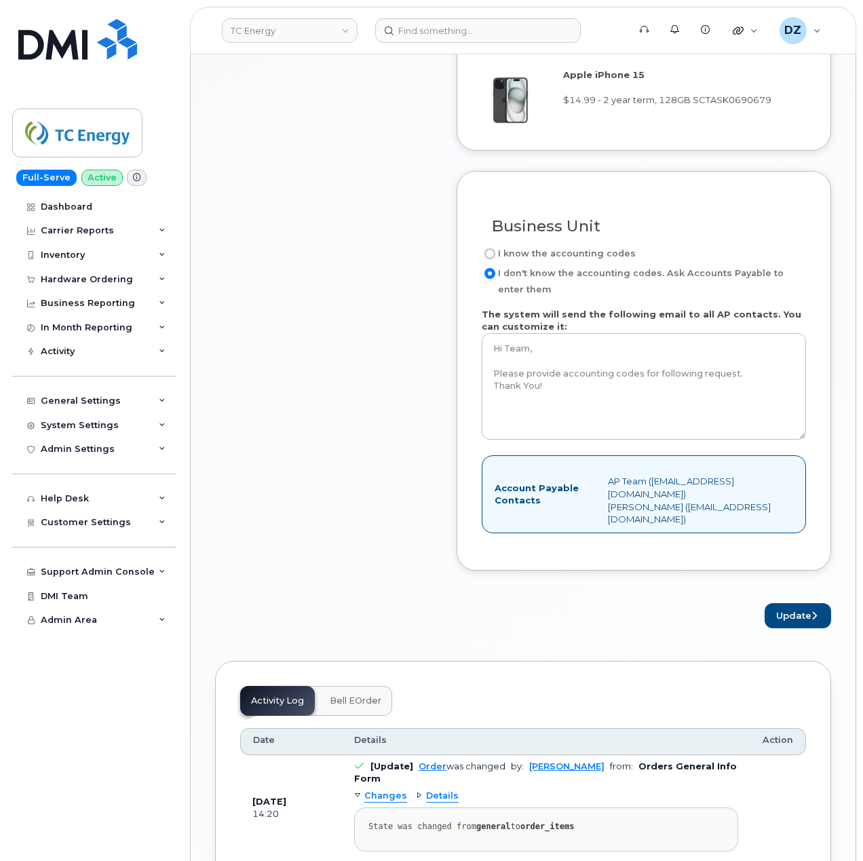
scroll to position [1357, 0]
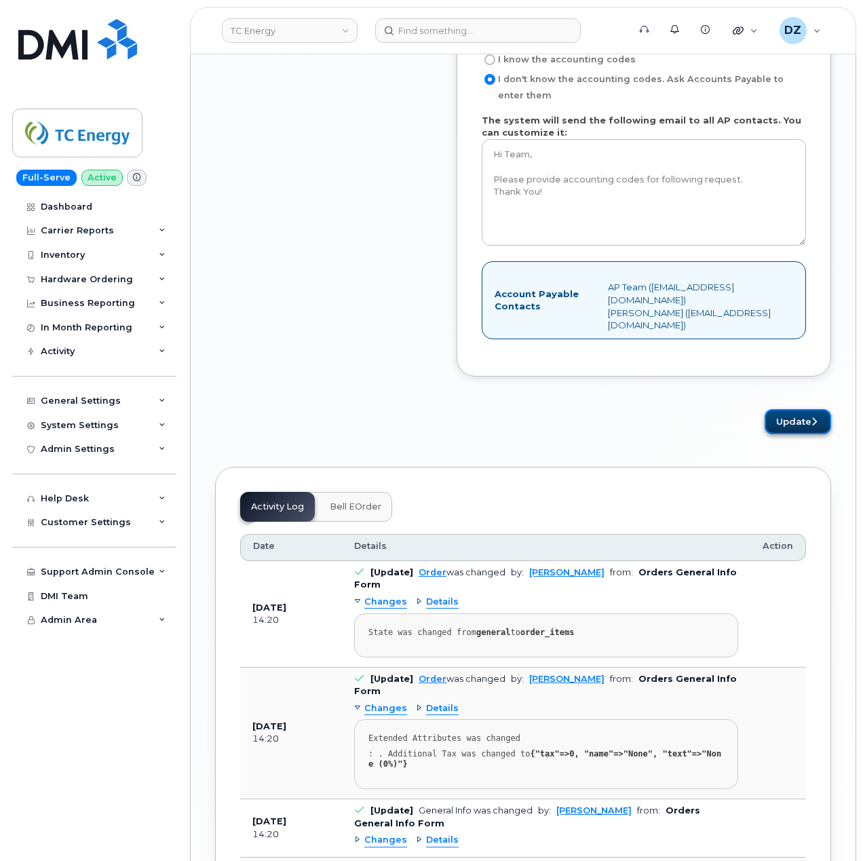
click at [811, 426] on icon "submit" at bounding box center [813, 421] width 5 height 9
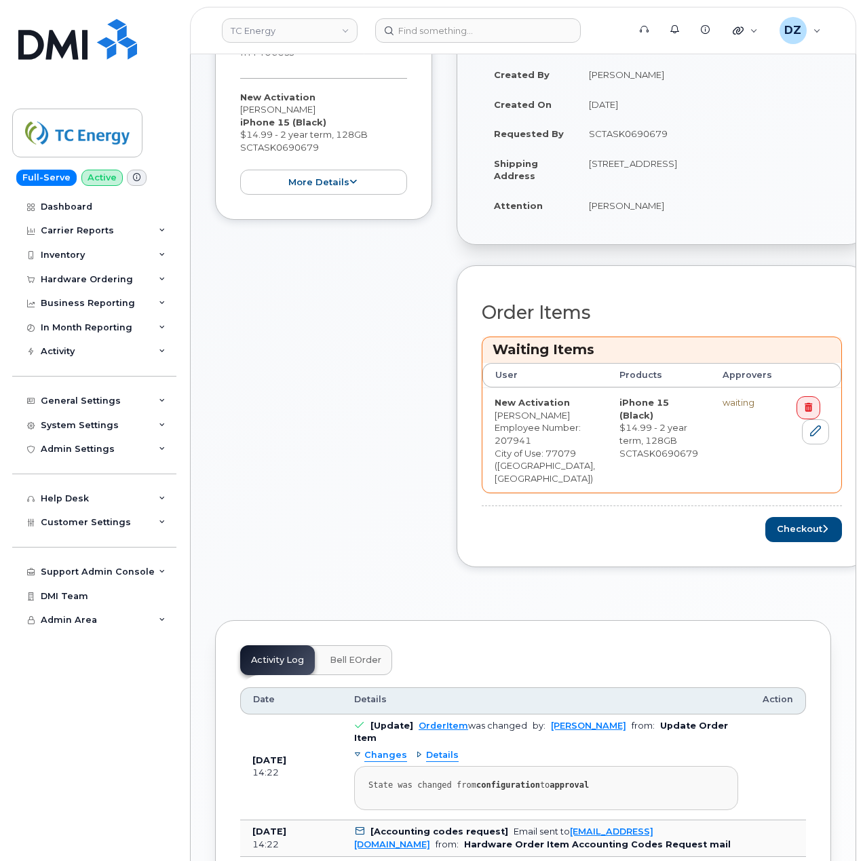
scroll to position [452, 0]
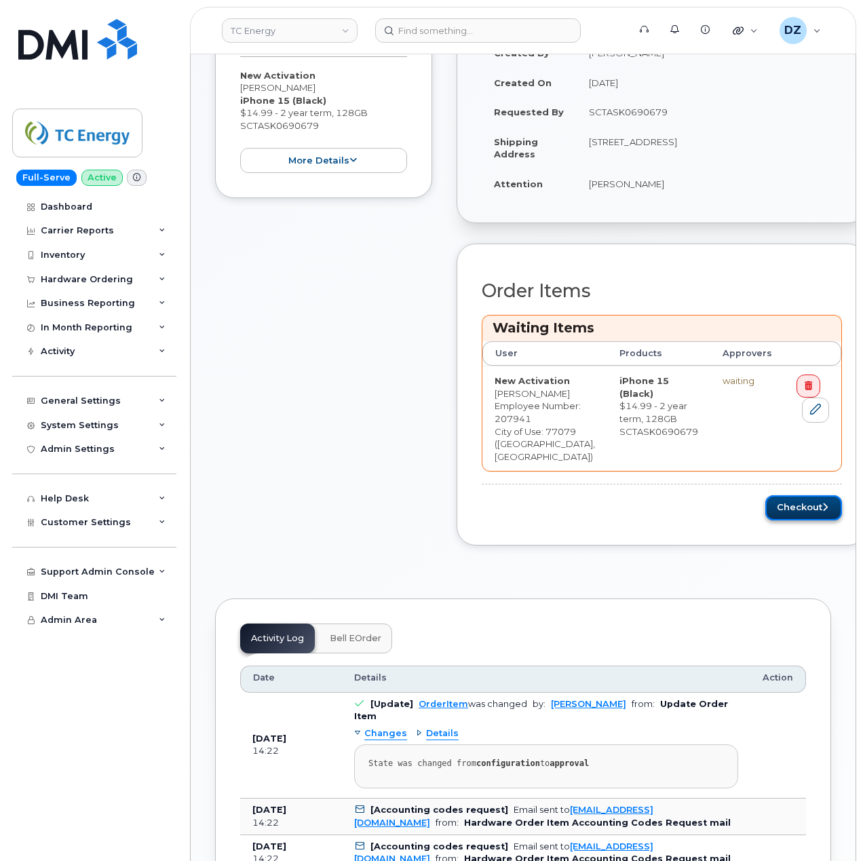
click at [780, 520] on button "Checkout" at bounding box center [803, 507] width 77 height 25
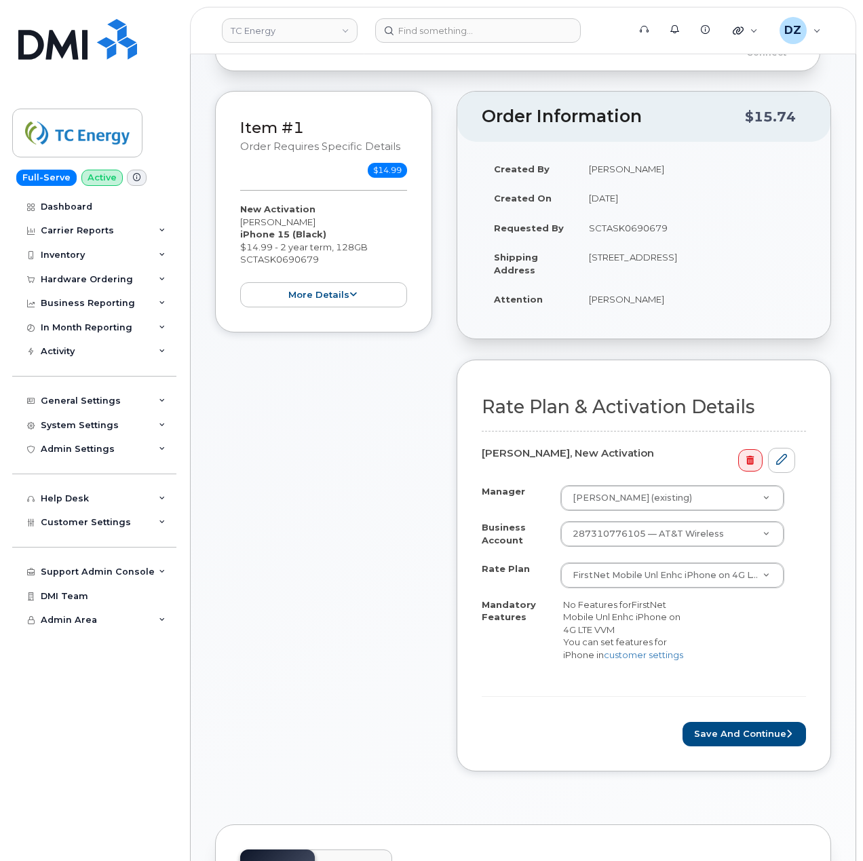
scroll to position [362, 0]
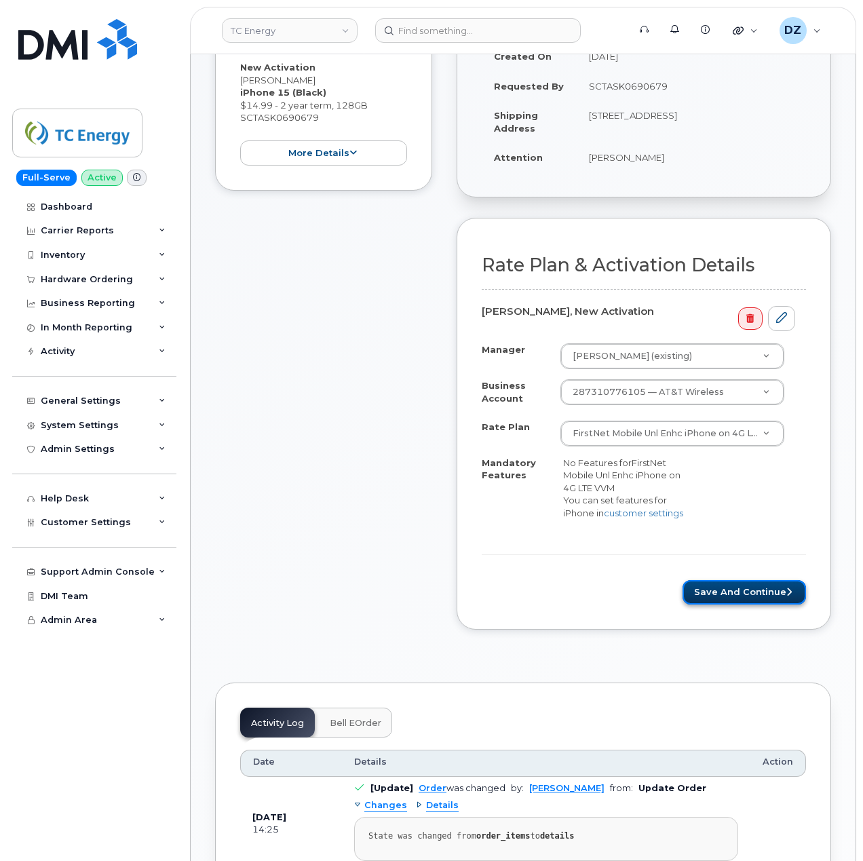
click at [723, 590] on button "Save and Continue" at bounding box center [744, 592] width 123 height 25
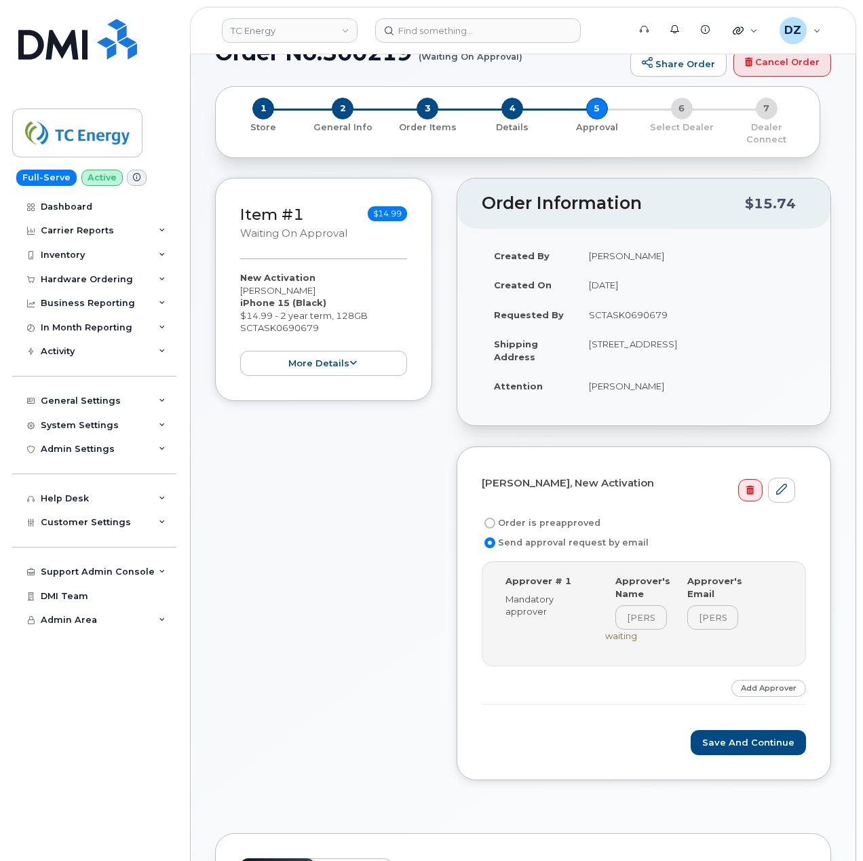
scroll to position [271, 0]
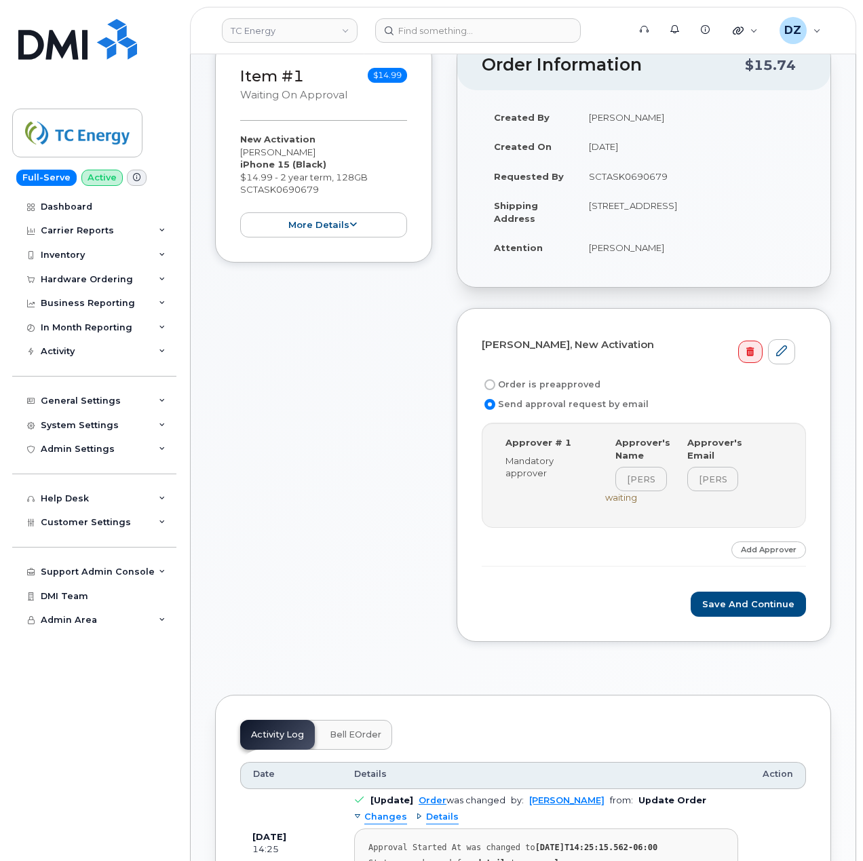
click at [516, 377] on label "Order is preapproved" at bounding box center [541, 385] width 119 height 16
click at [495, 379] on input "Order is preapproved" at bounding box center [489, 384] width 11 height 11
radio input "true"
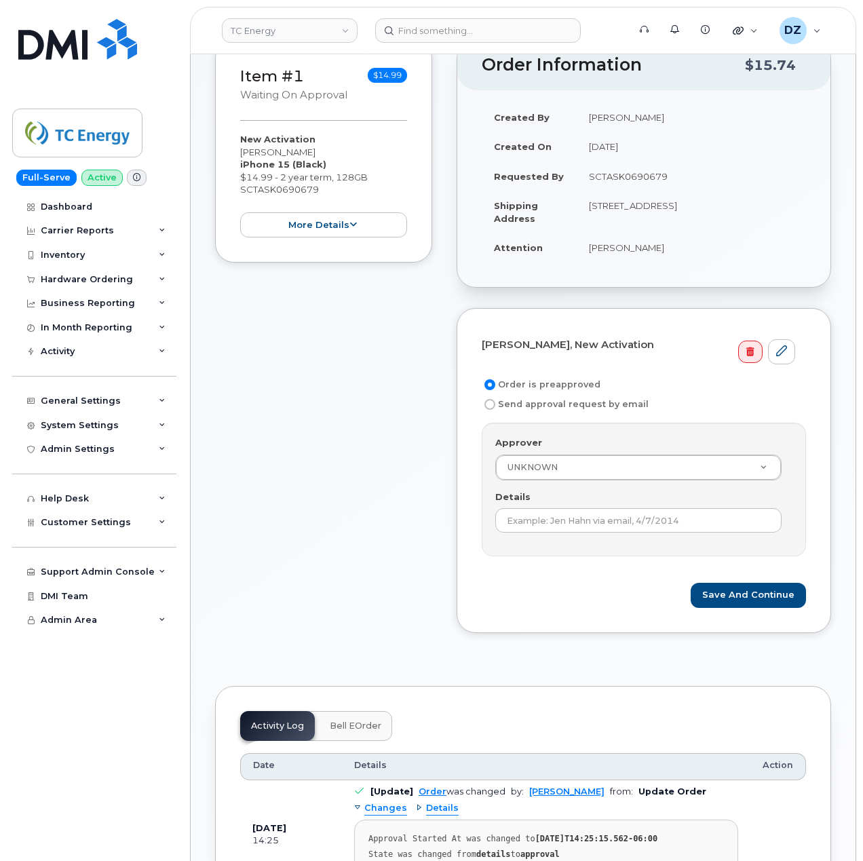
click at [619, 161] on td "SCTASK0690679" at bounding box center [691, 176] width 229 height 30
copy td "SCTASK0690679"
click at [600, 511] on input "Details" at bounding box center [638, 520] width 286 height 24
paste input "SCTASK0690679"
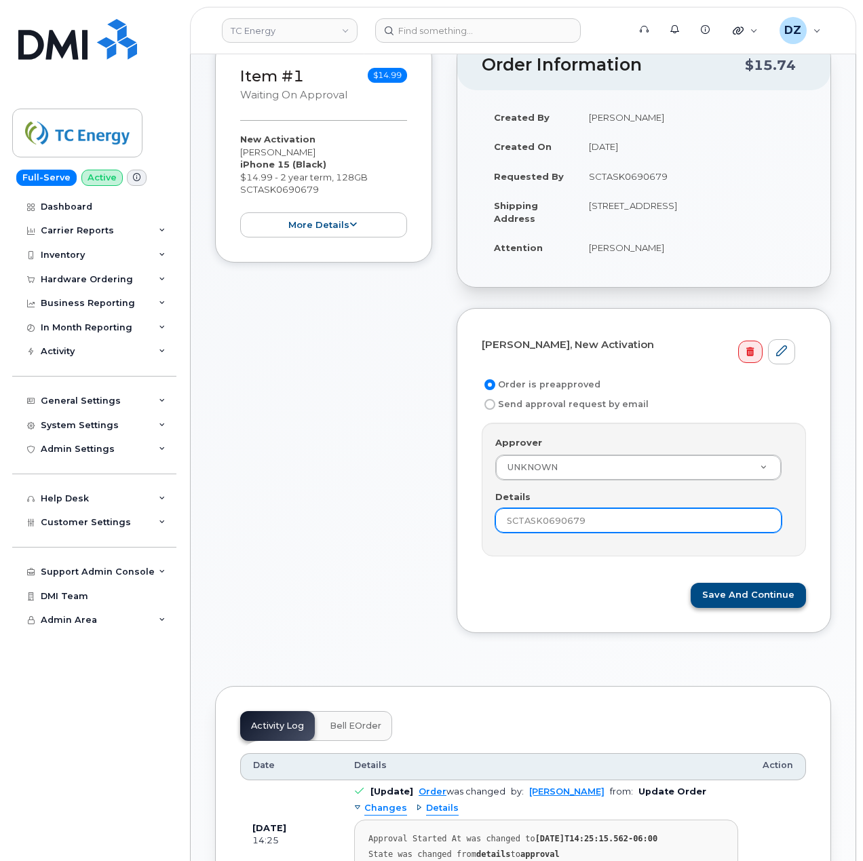
type input "SCTASK0690679"
click at [757, 590] on button "Save and Continue" at bounding box center [748, 595] width 115 height 25
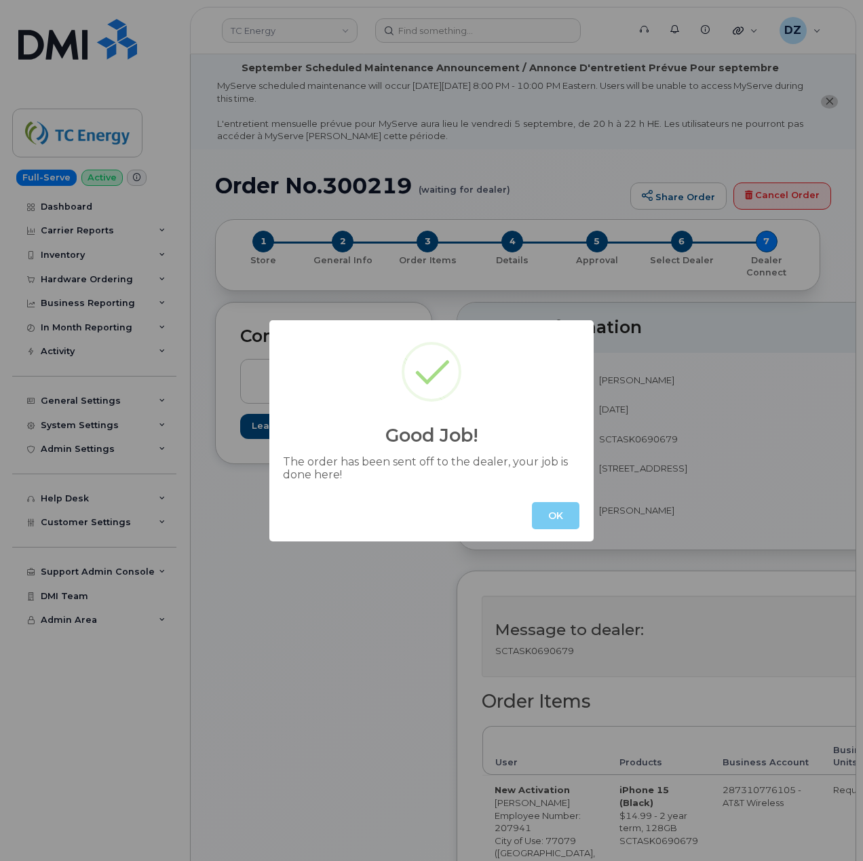
click at [555, 516] on button "OK" at bounding box center [555, 515] width 47 height 27
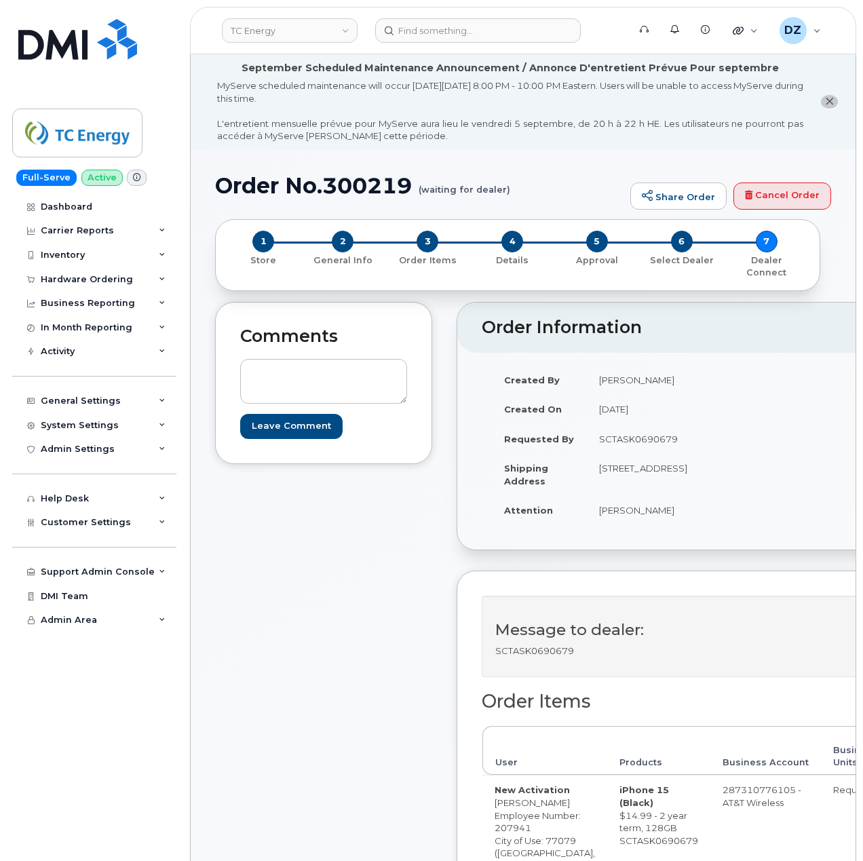
click at [237, 183] on h1 "Order No.300219 (waiting for dealer)" at bounding box center [419, 186] width 408 height 24
click at [368, 182] on h1 "Order No.300219 (waiting for dealer)" at bounding box center [419, 186] width 408 height 24
copy h1 "Order No.300219"
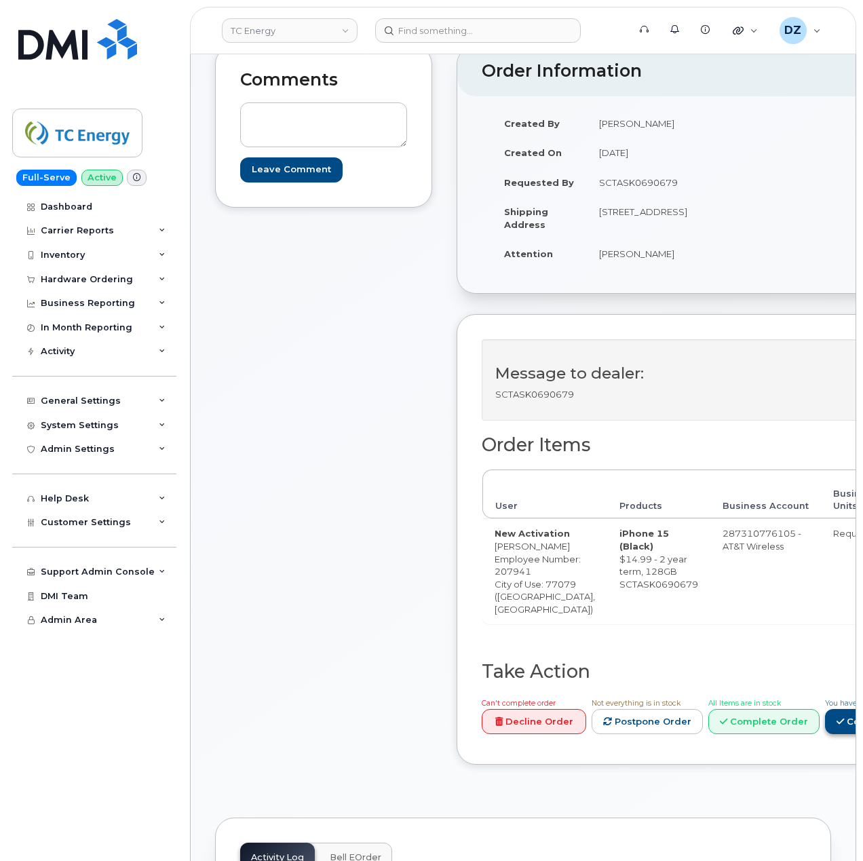
scroll to position [452, 0]
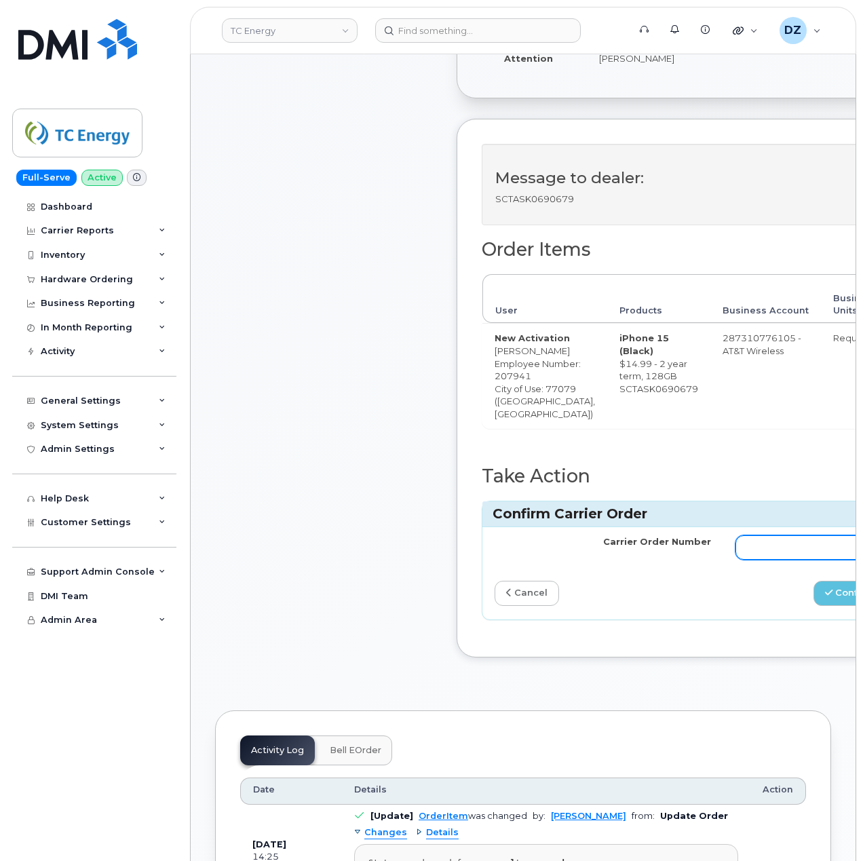
click at [767, 560] on input "Carrier Order Number" at bounding box center [843, 547] width 216 height 24
paste input "10-173353367326911"
type input "10-173353367326911"
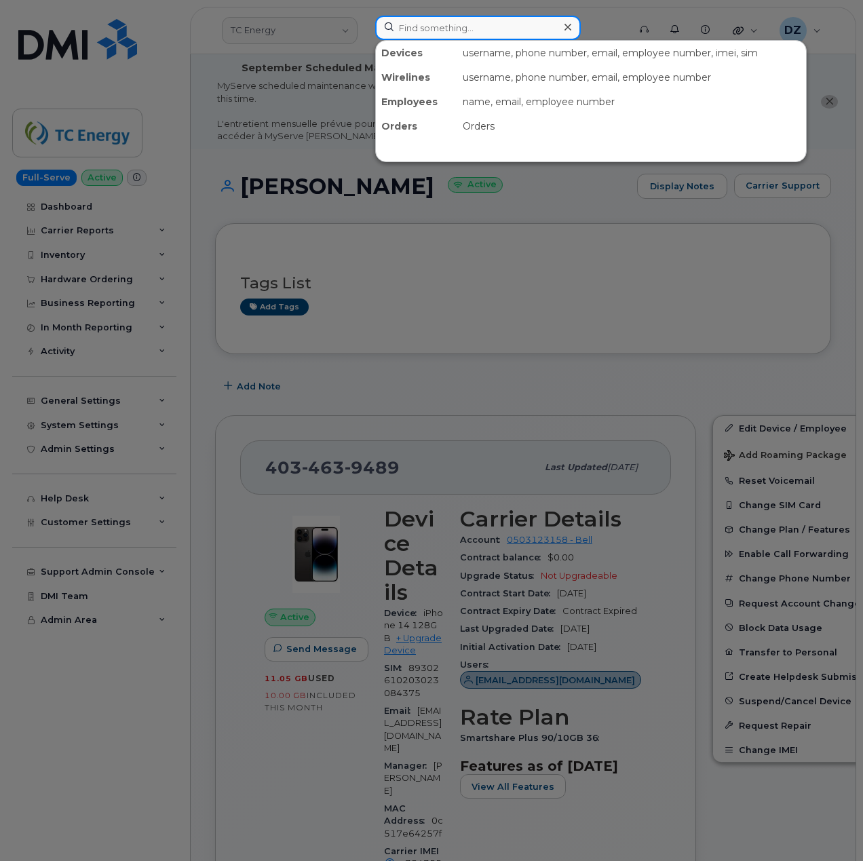
click at [432, 33] on input at bounding box center [478, 28] width 206 height 24
paste input "[PHONE_NUMBER]"
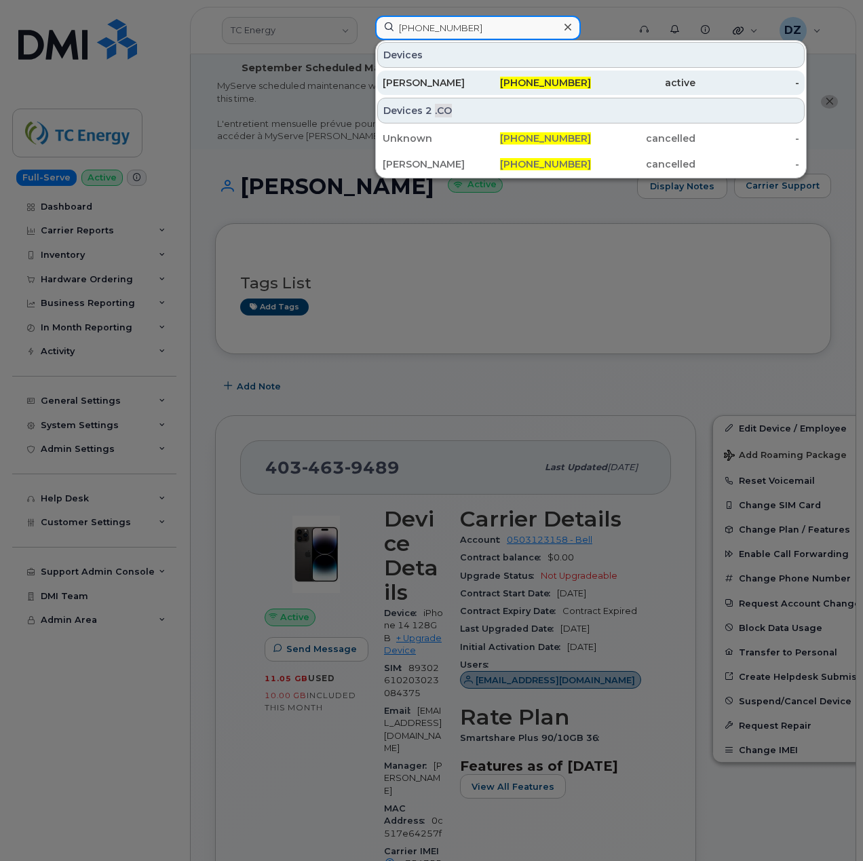
type input "[PHONE_NUMBER]"
click at [451, 77] on div "[PERSON_NAME]" at bounding box center [435, 83] width 104 height 14
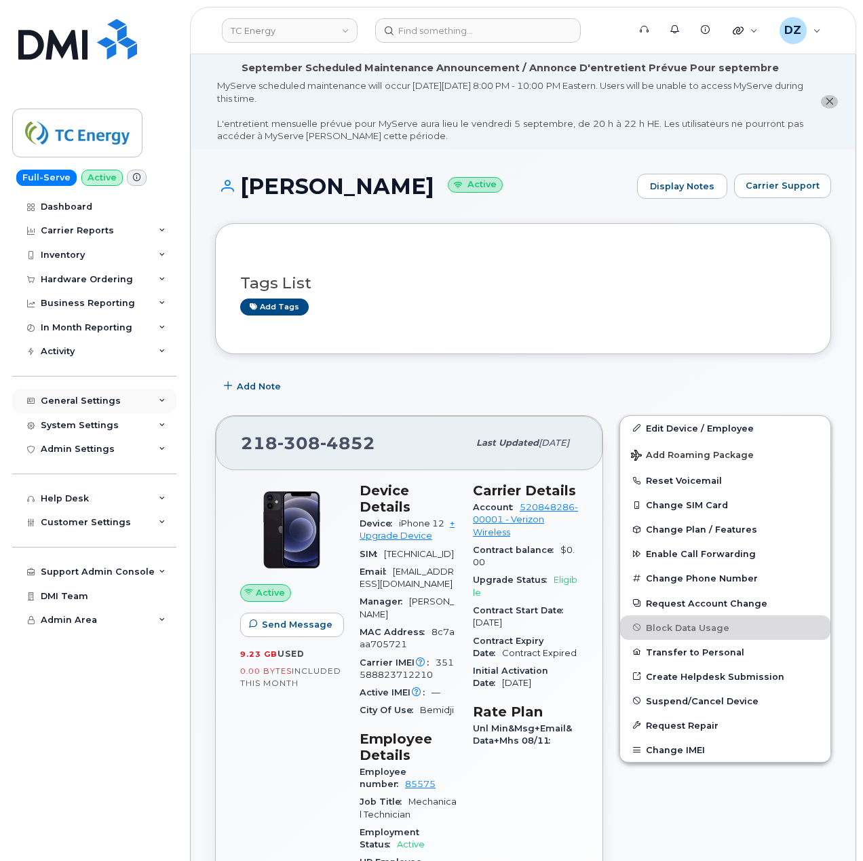
click at [145, 398] on div "General Settings" at bounding box center [94, 401] width 164 height 24
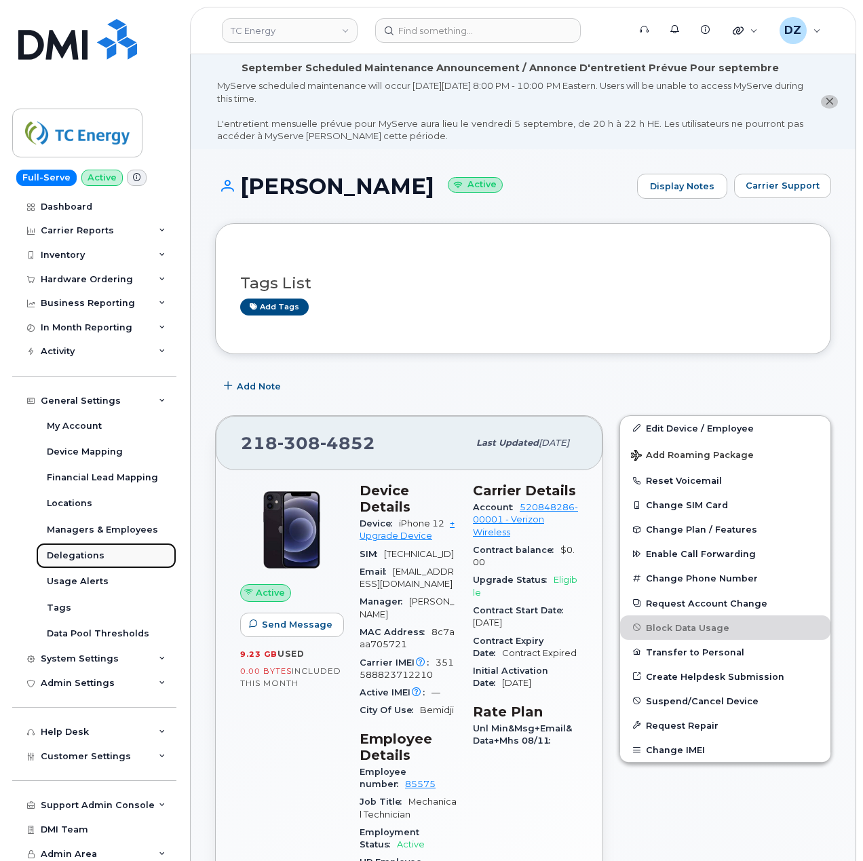
click at [111, 554] on link "Delegations" at bounding box center [106, 556] width 140 height 26
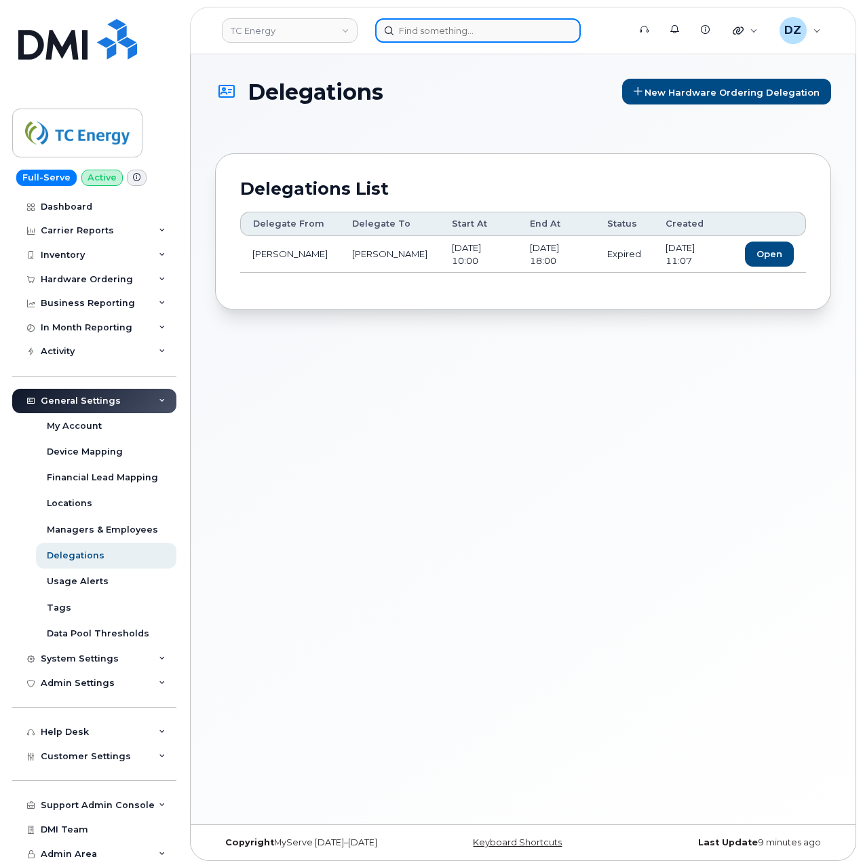
click at [445, 33] on input at bounding box center [478, 30] width 206 height 24
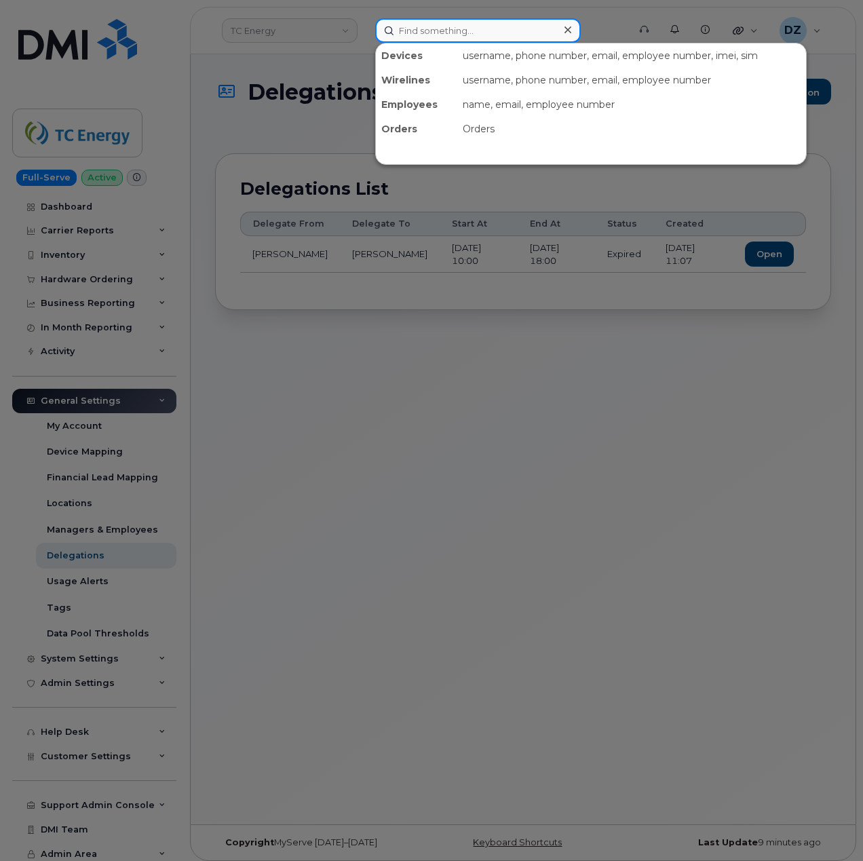
paste input "[PERSON_NAME]"
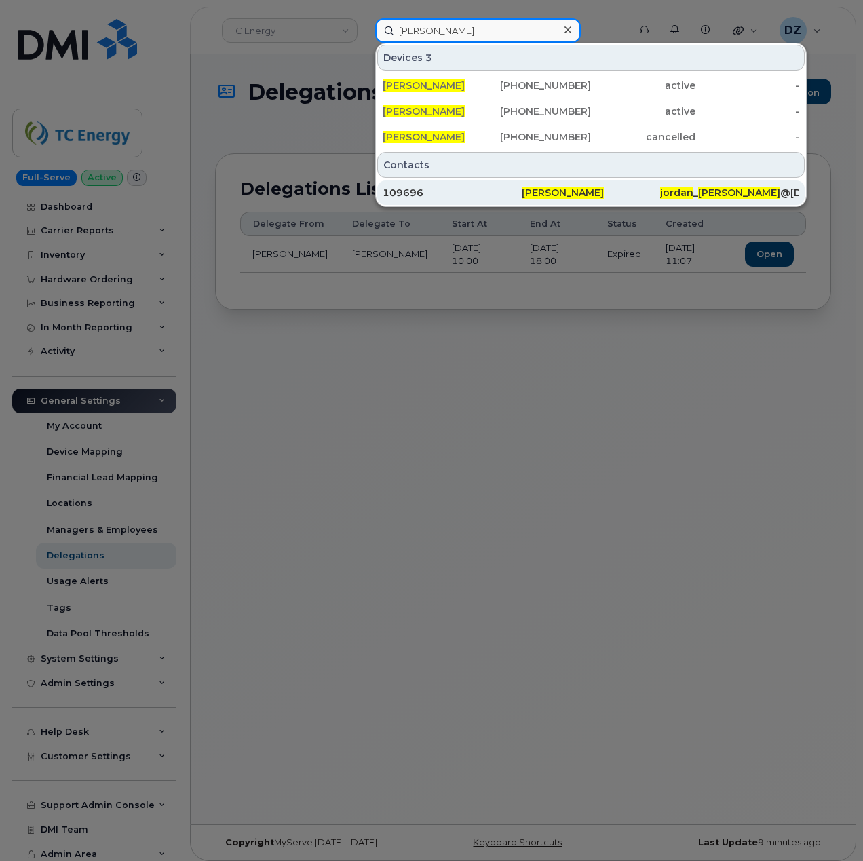
type input "[PERSON_NAME]"
click at [470, 183] on div "109696" at bounding box center [452, 192] width 139 height 24
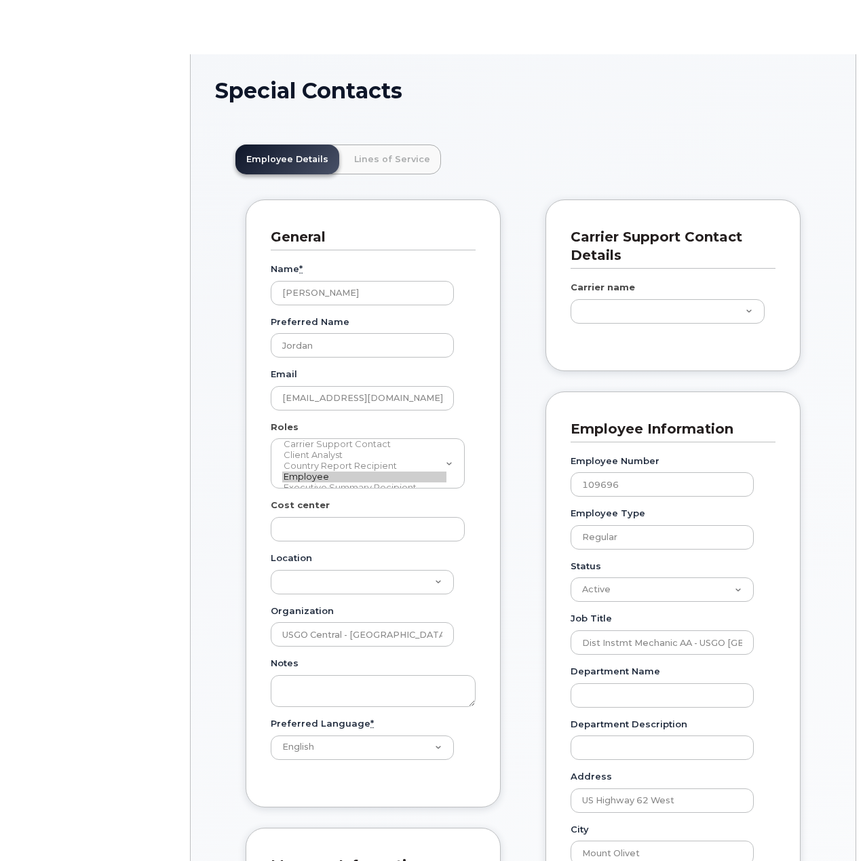
type input "4120166"
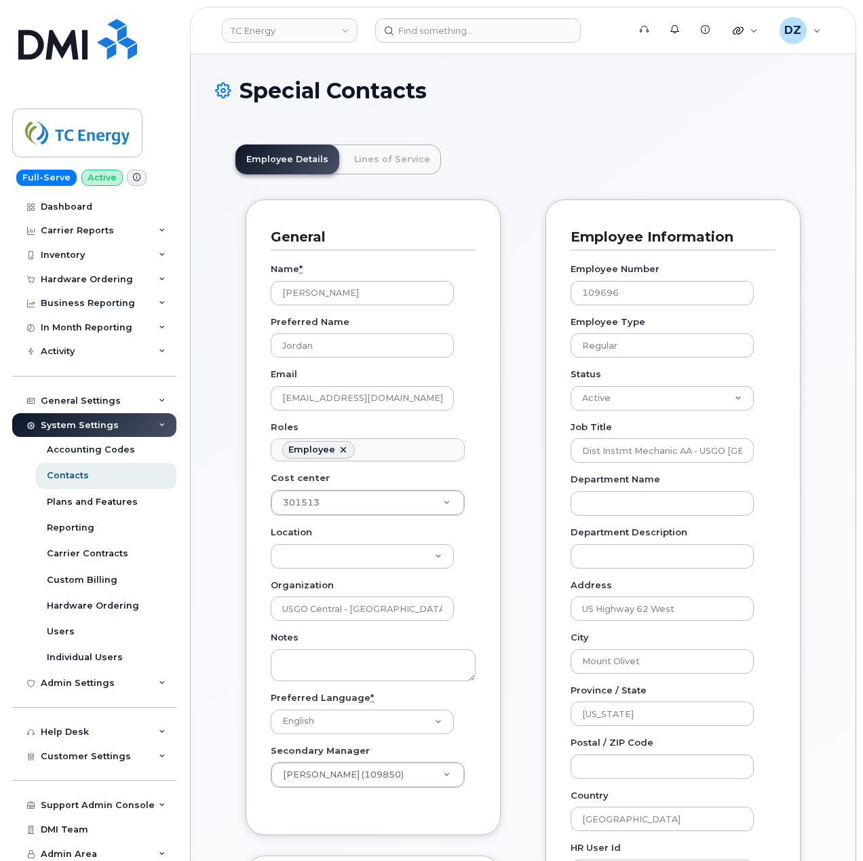
scroll to position [39, 0]
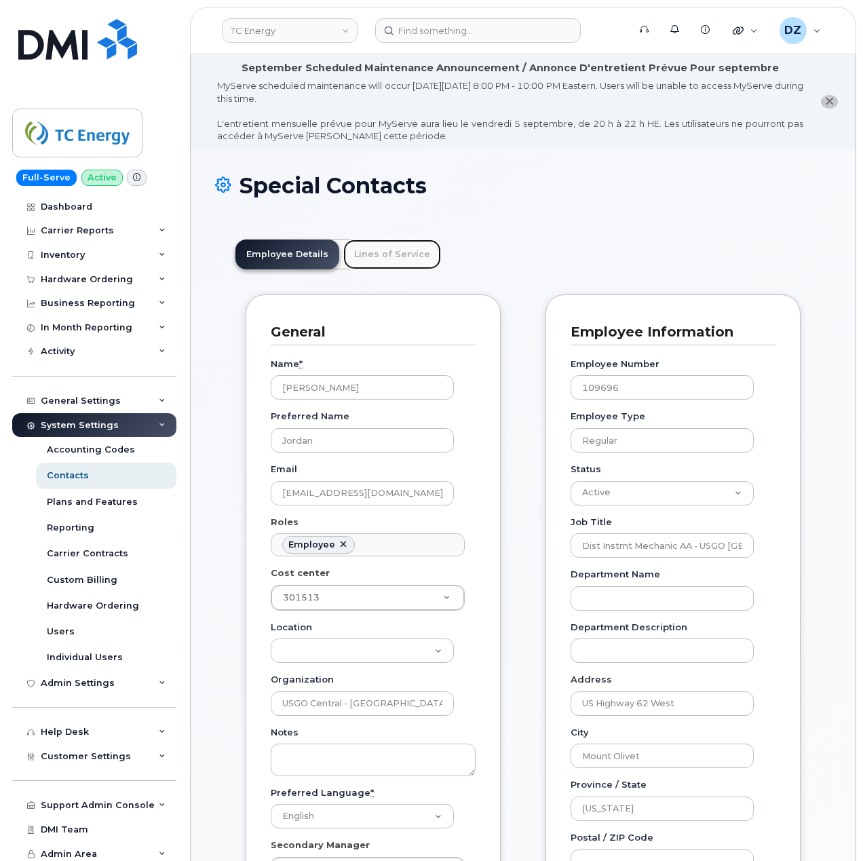
click at [364, 250] on link "Lines of Service" at bounding box center [392, 255] width 98 height 30
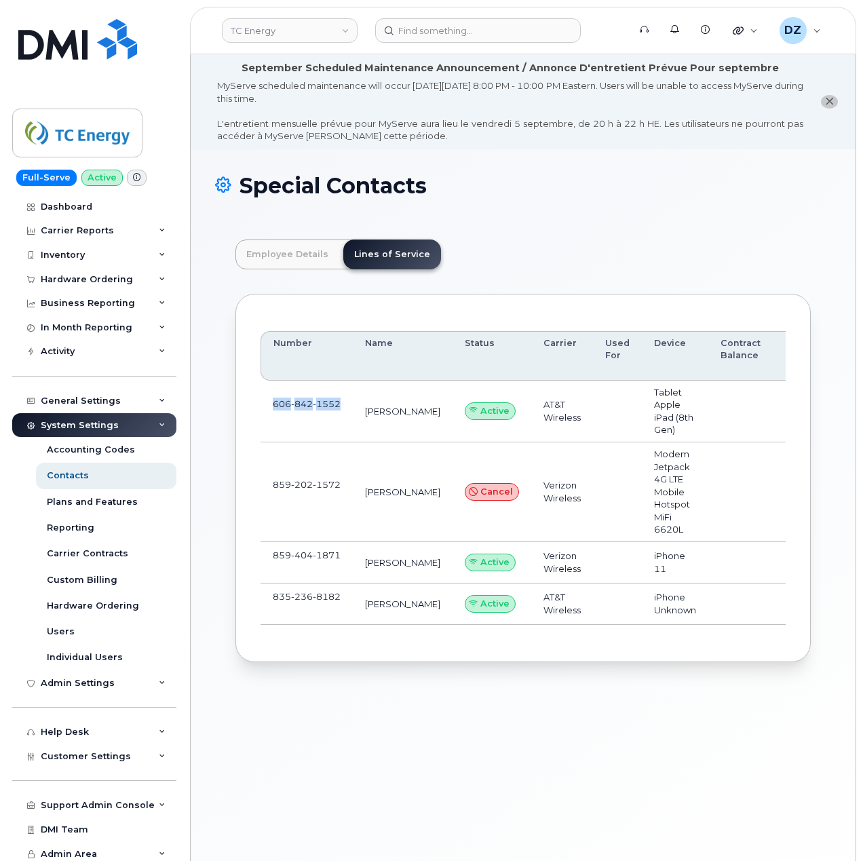
drag, startPoint x: 340, startPoint y: 404, endPoint x: 272, endPoint y: 404, distance: 67.8
click at [272, 404] on td "606 842 1552" at bounding box center [307, 412] width 92 height 62
copy span "606 842 1552"
click at [423, 28] on input at bounding box center [478, 30] width 206 height 24
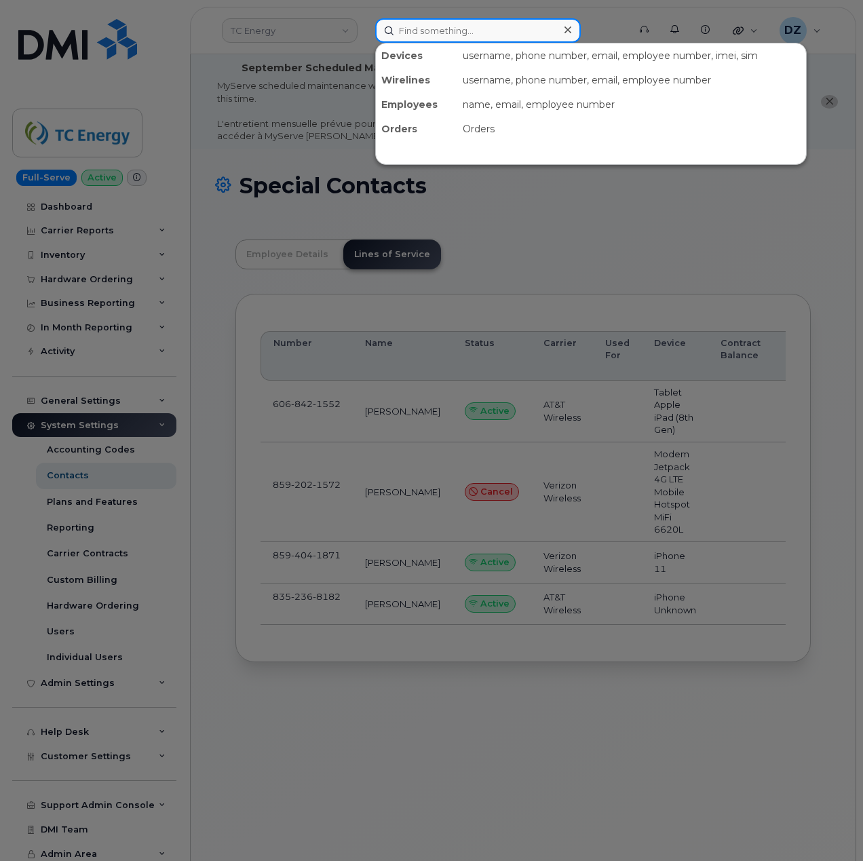
paste input "6068421552"
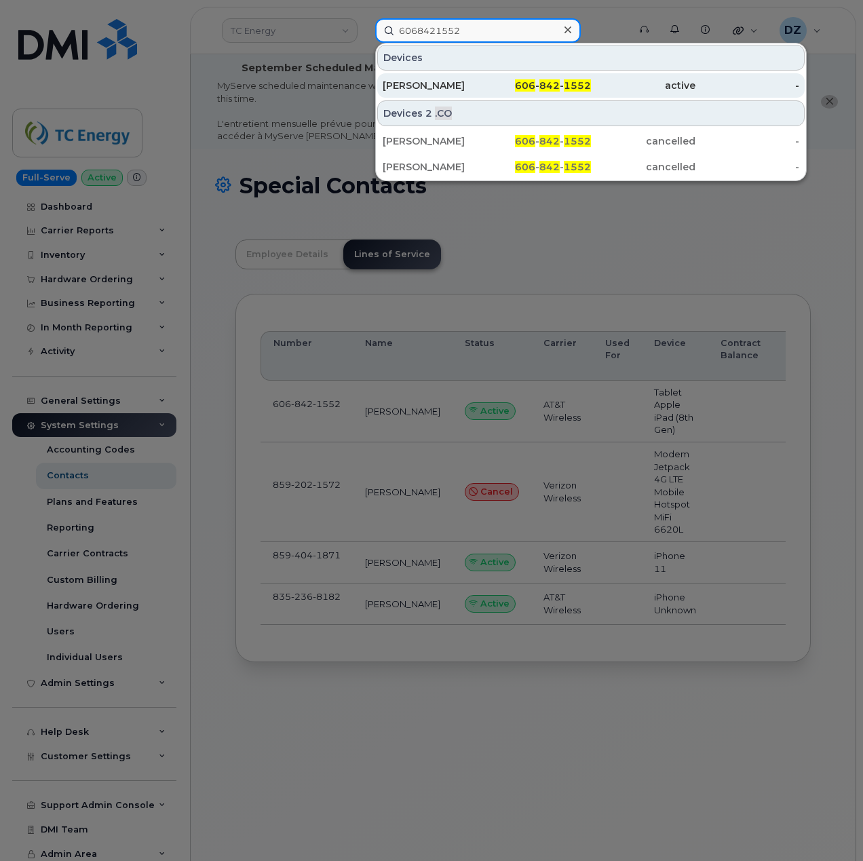
type input "6068421552"
click at [476, 79] on div "JORDAN EARLYWIN" at bounding box center [435, 86] width 104 height 14
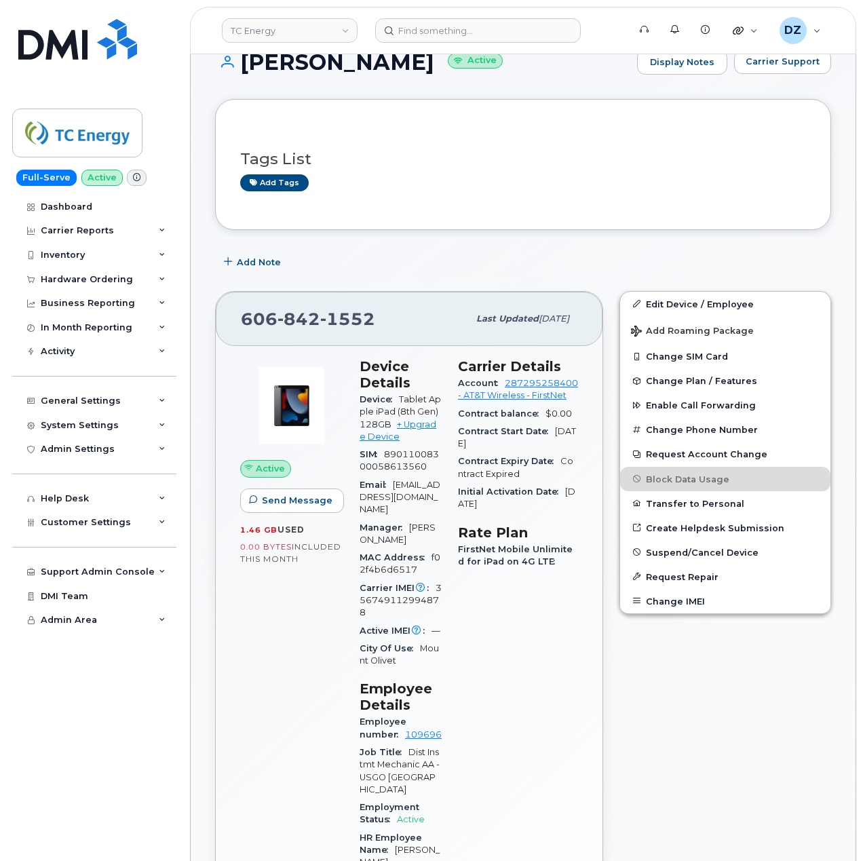
scroll to position [271, 0]
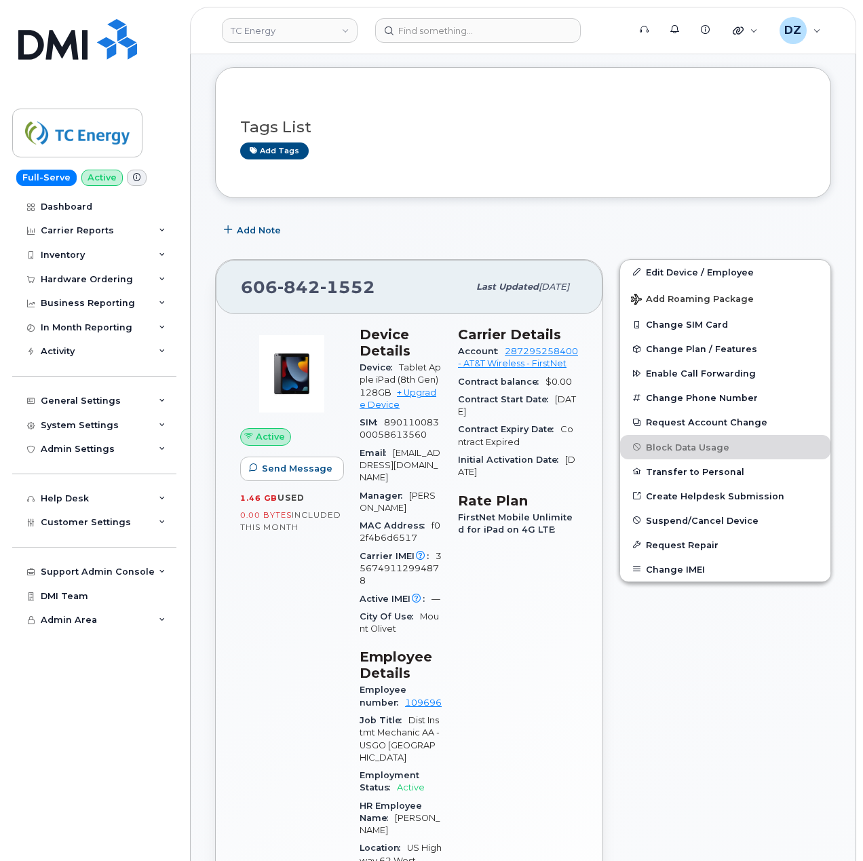
click at [296, 283] on span "842" at bounding box center [299, 287] width 43 height 20
copy span "[PHONE_NUMBER]"
